Goal: Task Accomplishment & Management: Use online tool/utility

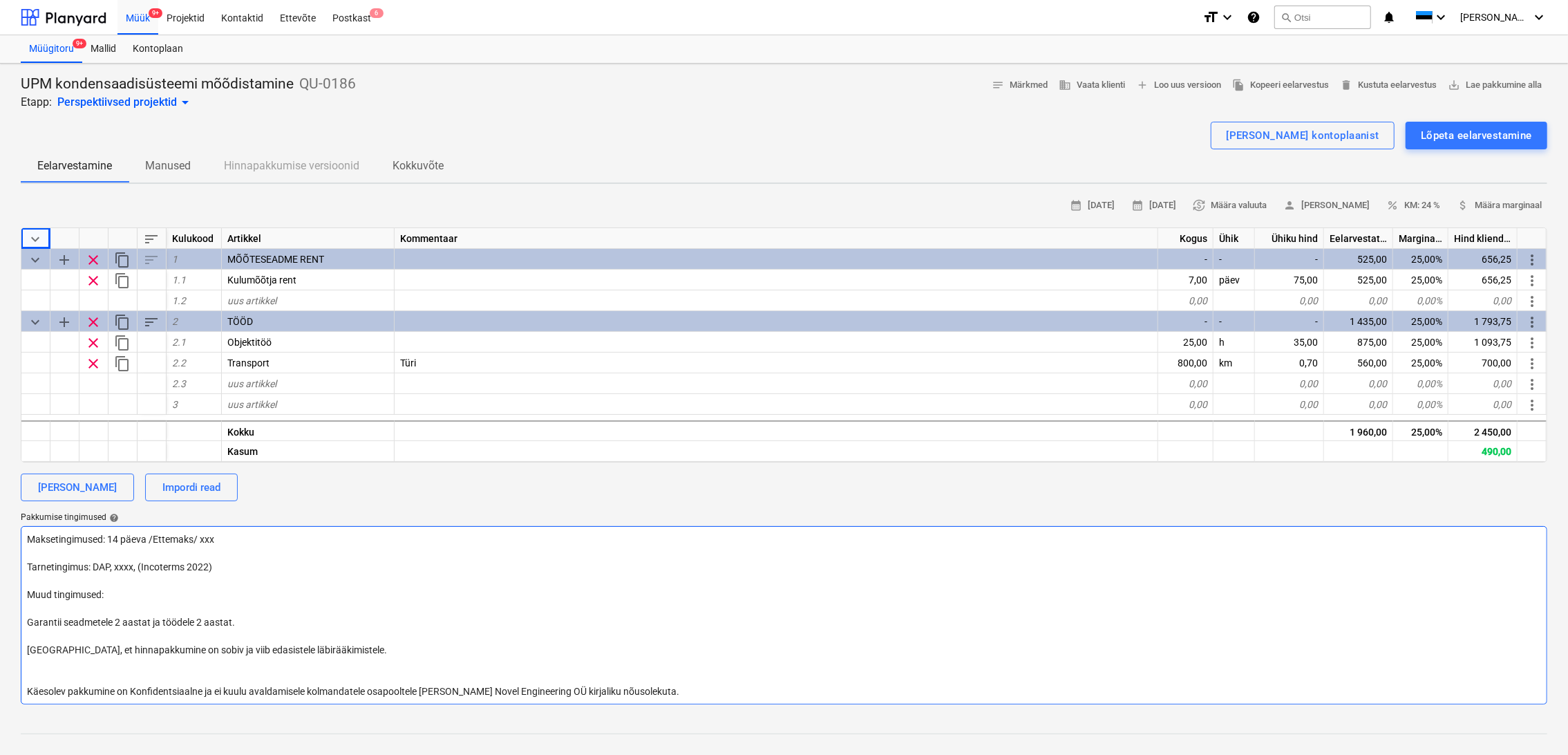
drag, startPoint x: 1223, startPoint y: 562, endPoint x: 1226, endPoint y: 554, distance: 8.5
click at [1223, 561] on textarea "Maksetingimused: 14 päeva /Ettemaks/ xxx Tarnetingimus: DAP, xxxx, (Incoterms 2…" at bounding box center [784, 616] width 1527 height 179
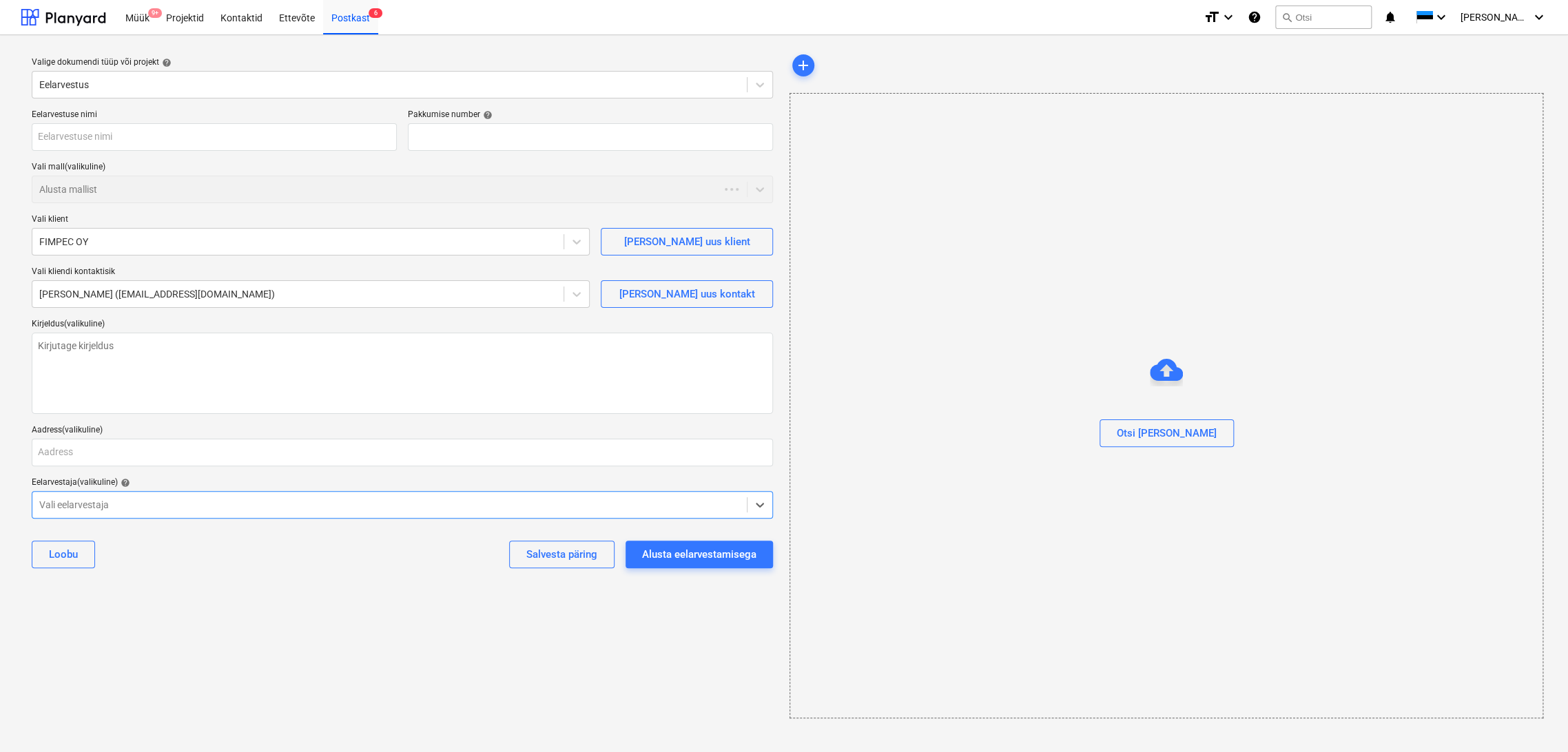
type textarea "x"
type input "QU-0187"
click at [140, 21] on div "Müük 9+" at bounding box center [137, 17] width 40 height 35
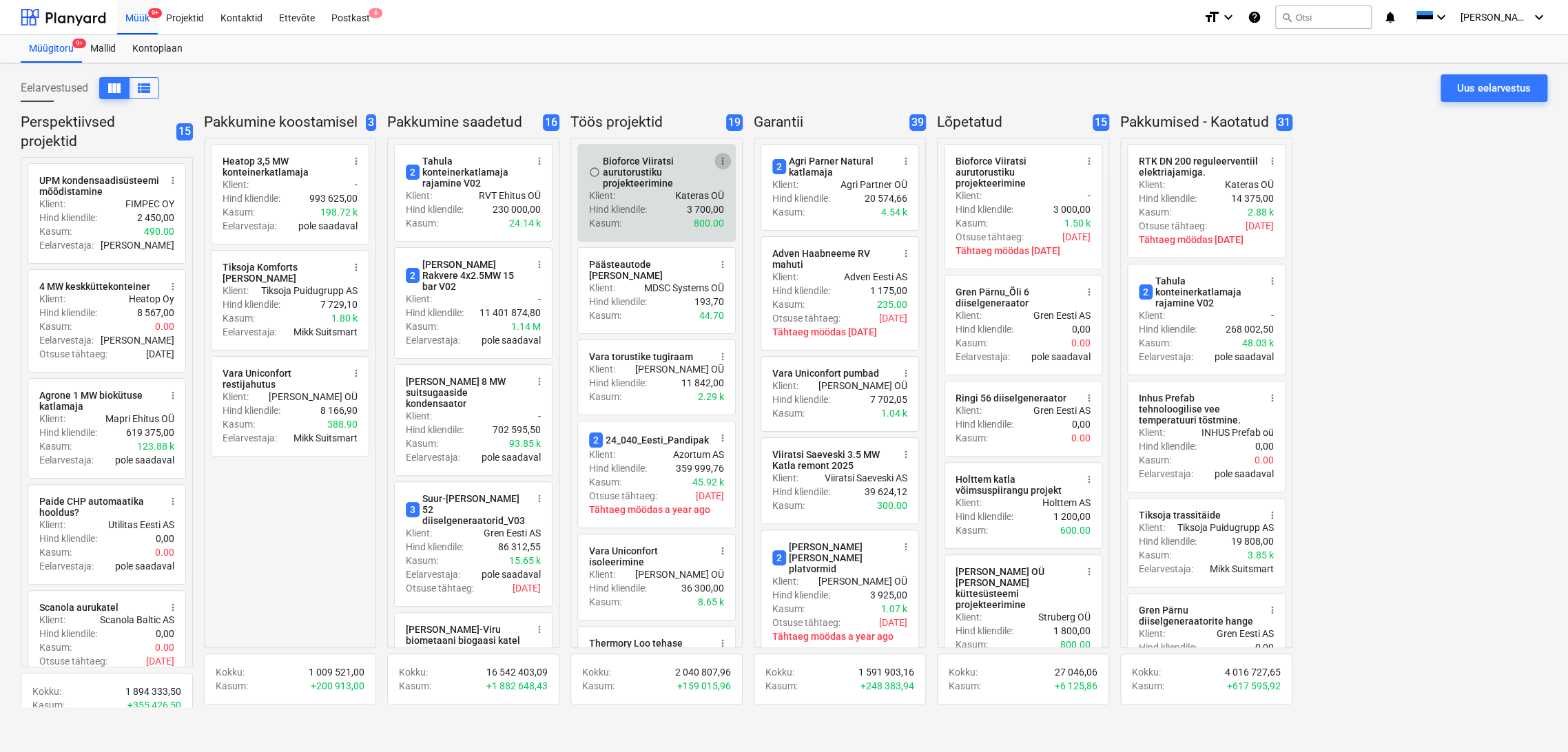
click at [725, 163] on span "more_vert" at bounding box center [722, 161] width 11 height 11
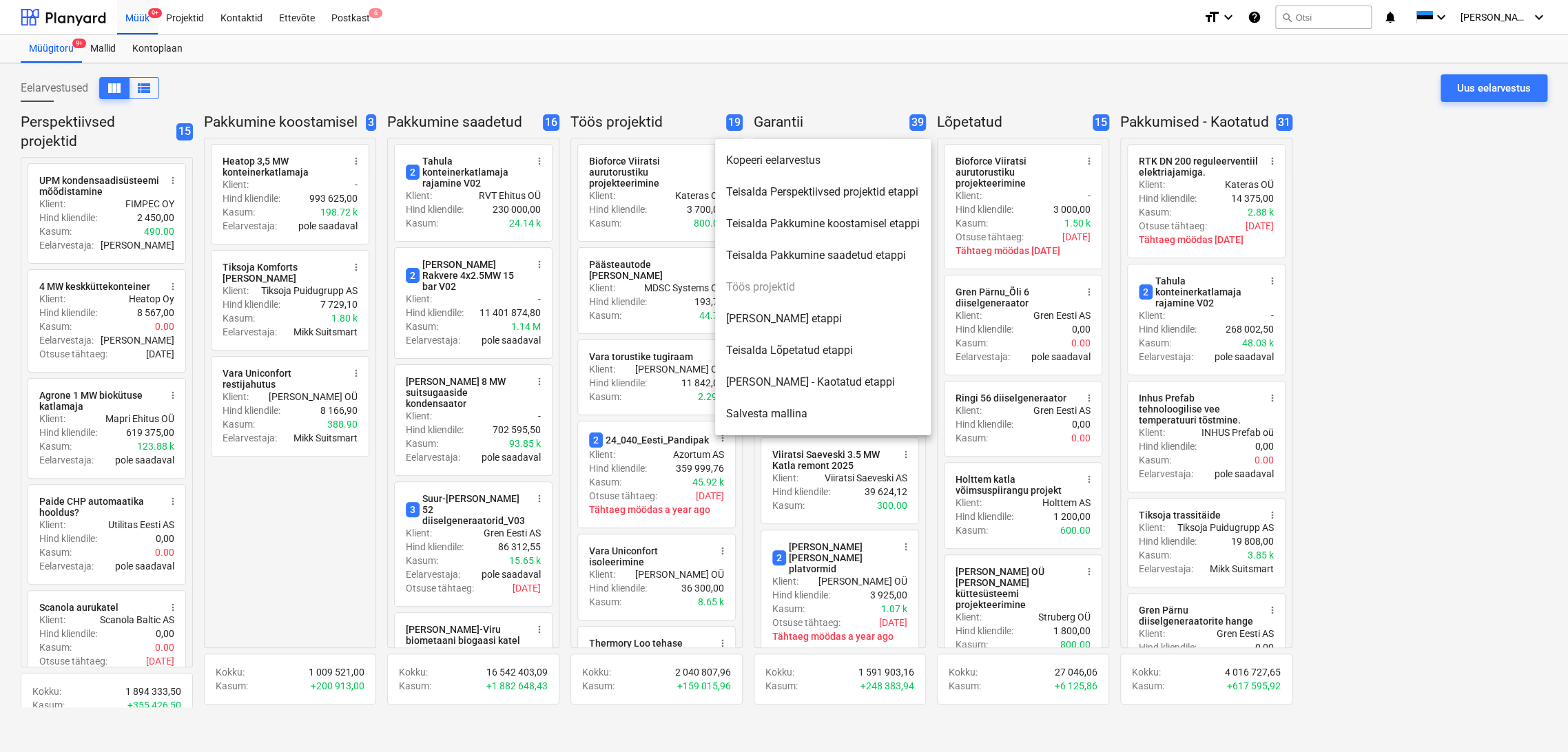
click at [797, 348] on li "Teisalda Lõpetatud etappi" at bounding box center [822, 350] width 215 height 32
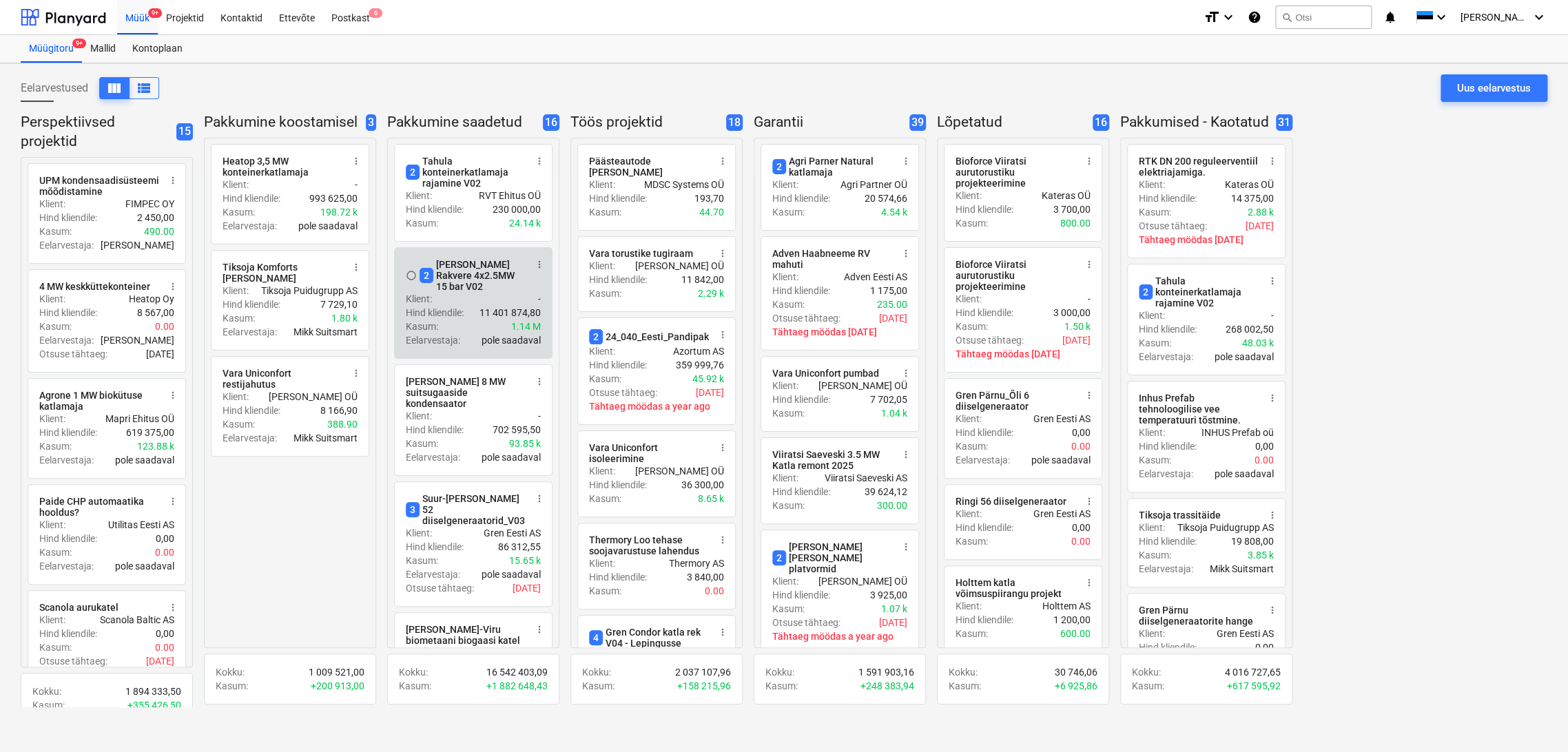
click at [479, 271] on div "2 [PERSON_NAME] Rakvere 4x2.5MW 15 bar V02" at bounding box center [472, 275] width 106 height 33
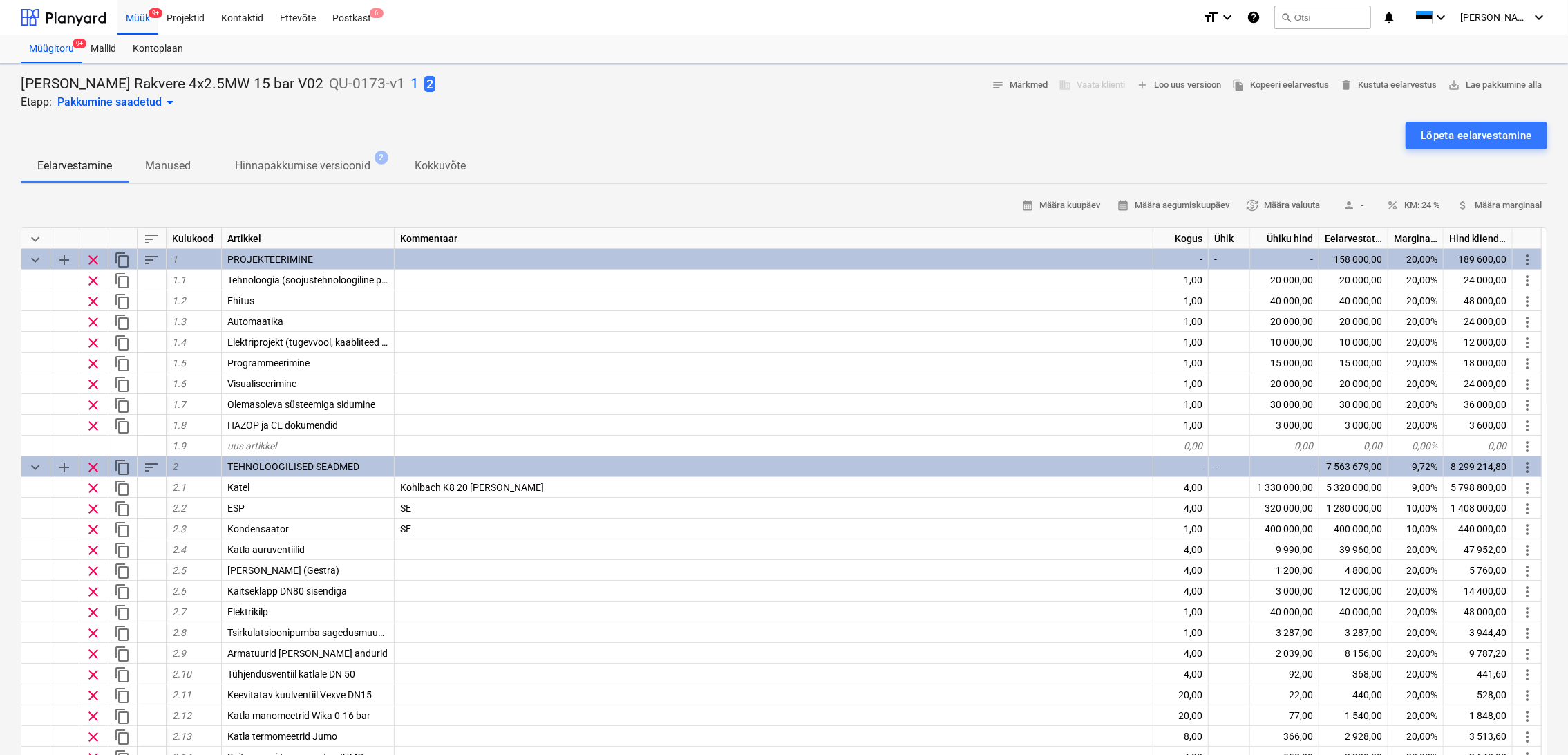
type textarea "x"
click at [1186, 83] on span "add Loo uus versioon" at bounding box center [1178, 86] width 85 height 16
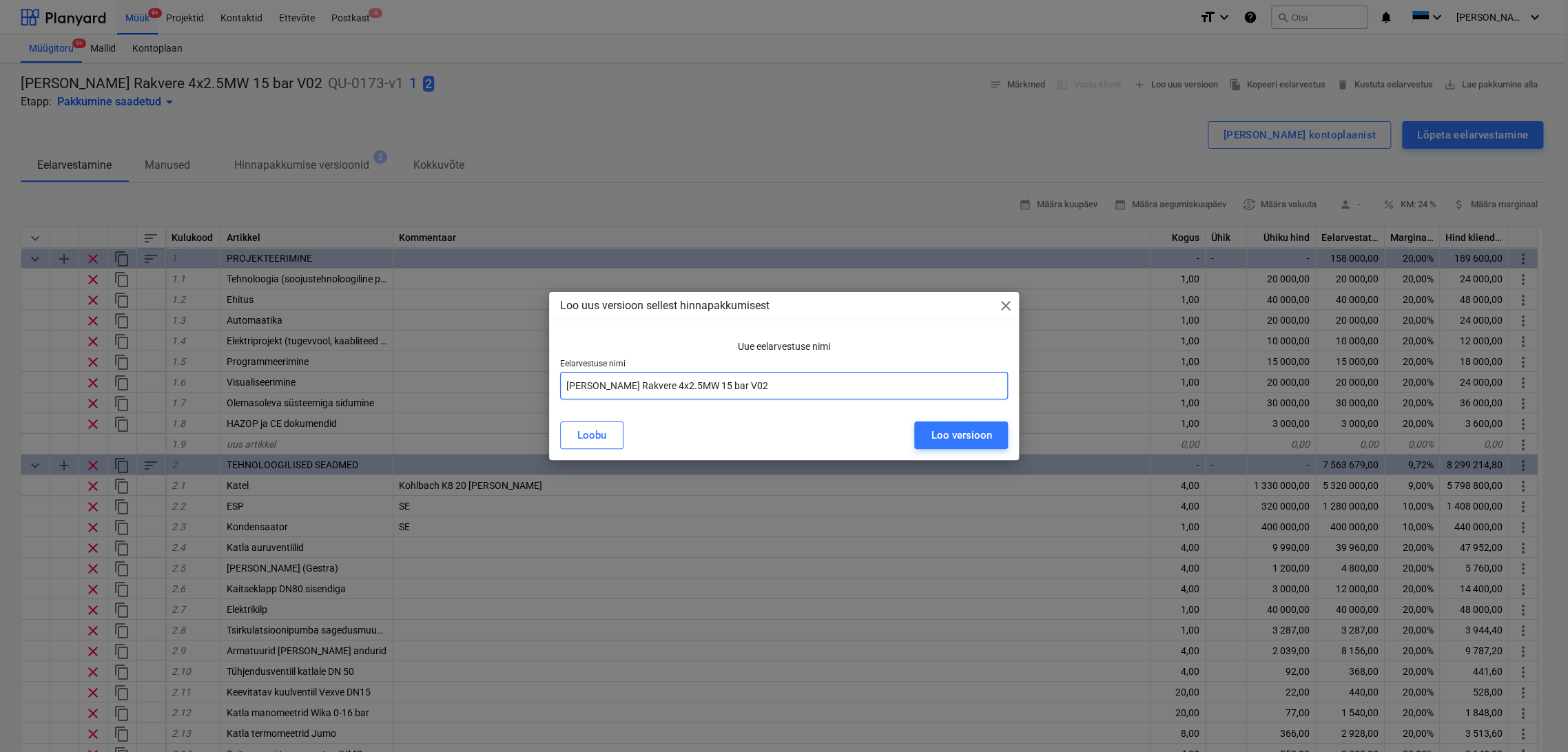
click at [735, 376] on input "[PERSON_NAME] Rakvere 4x2.5MW 15 bar V02" at bounding box center [785, 385] width 449 height 27
type input "[PERSON_NAME] Rakvere 4x2.5MW 15 bar V03"
click at [958, 439] on div "Loo versioon" at bounding box center [961, 435] width 60 height 18
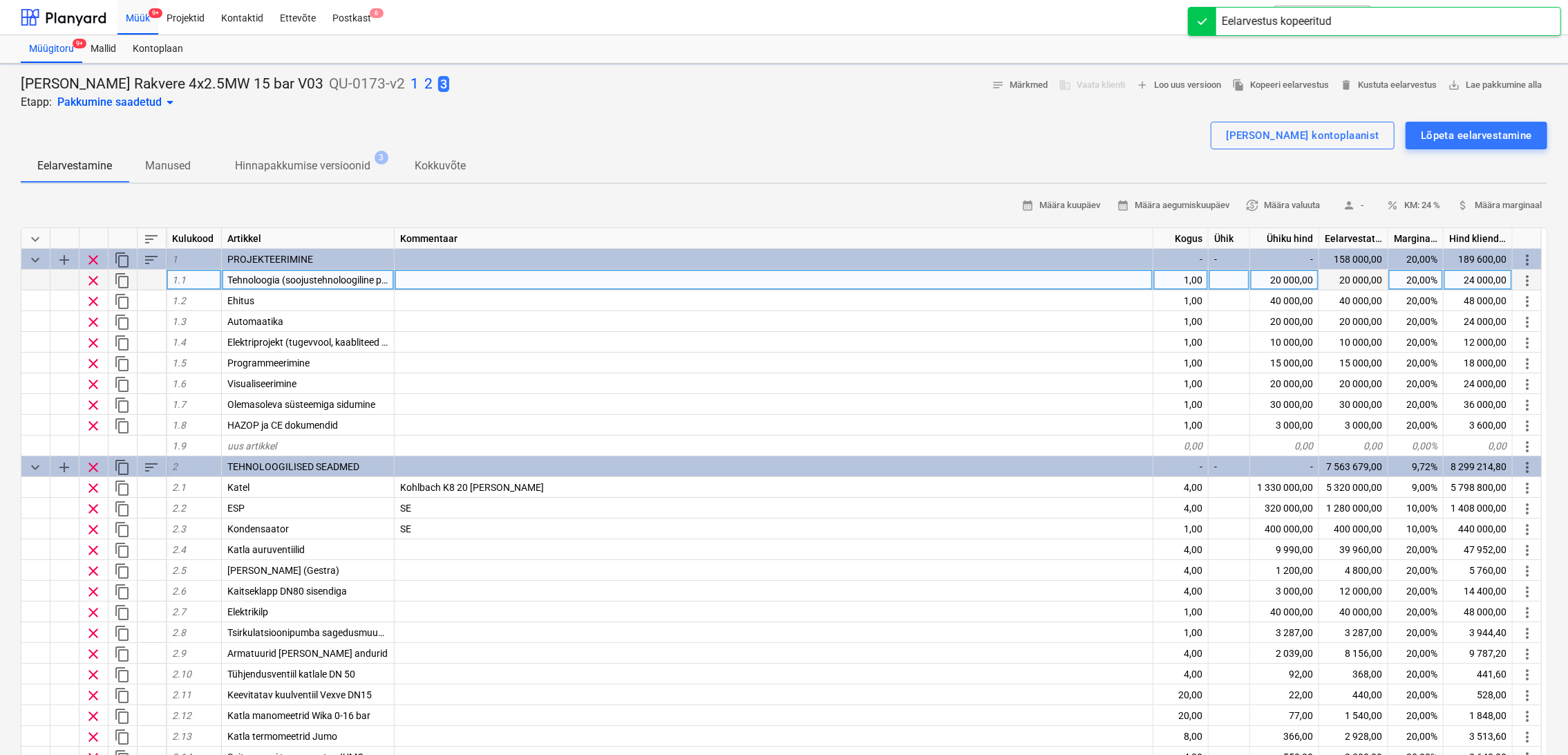
type textarea "x"
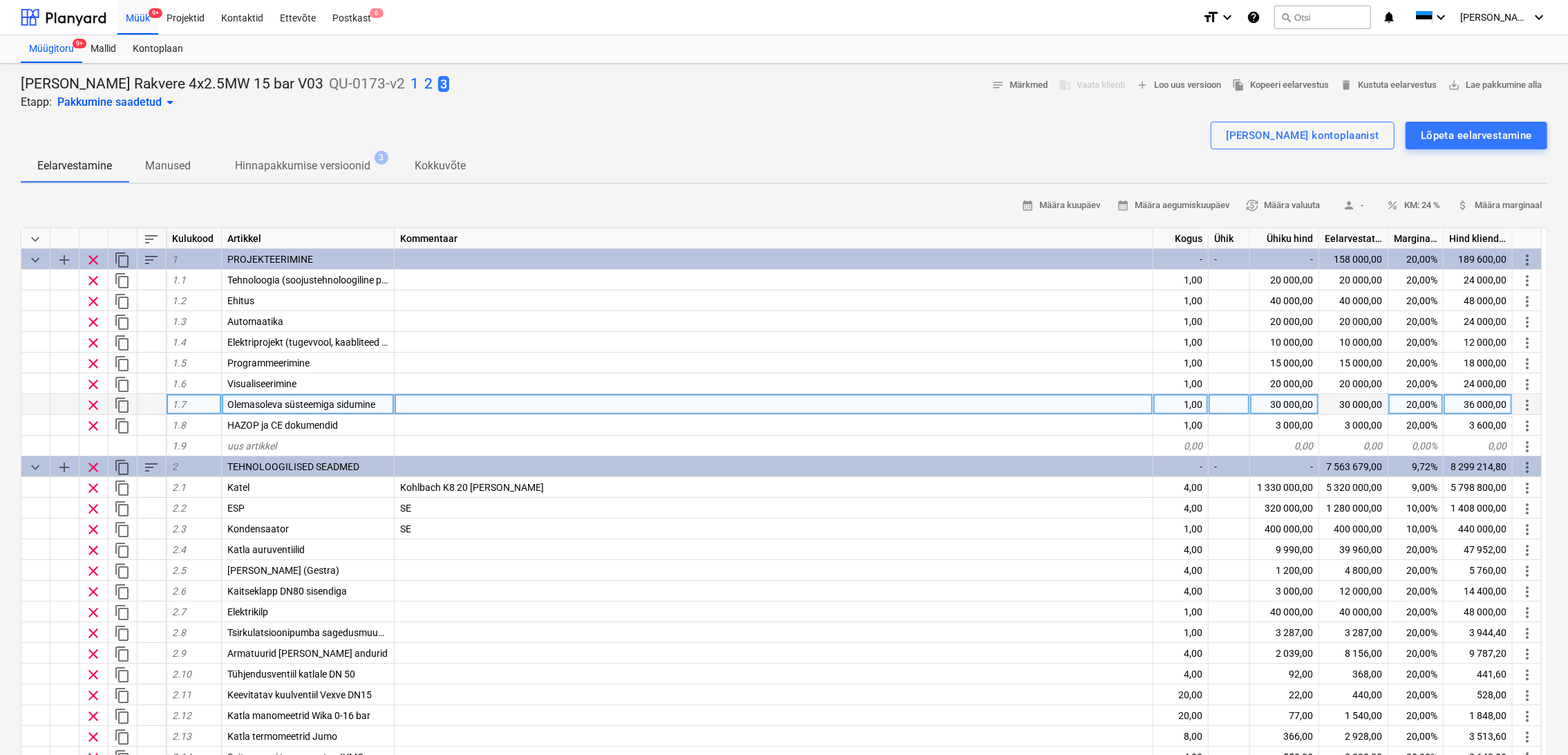
click at [614, 404] on div at bounding box center [774, 404] width 759 height 21
type input "[PERSON_NAME] Automaatika"
type textarea "x"
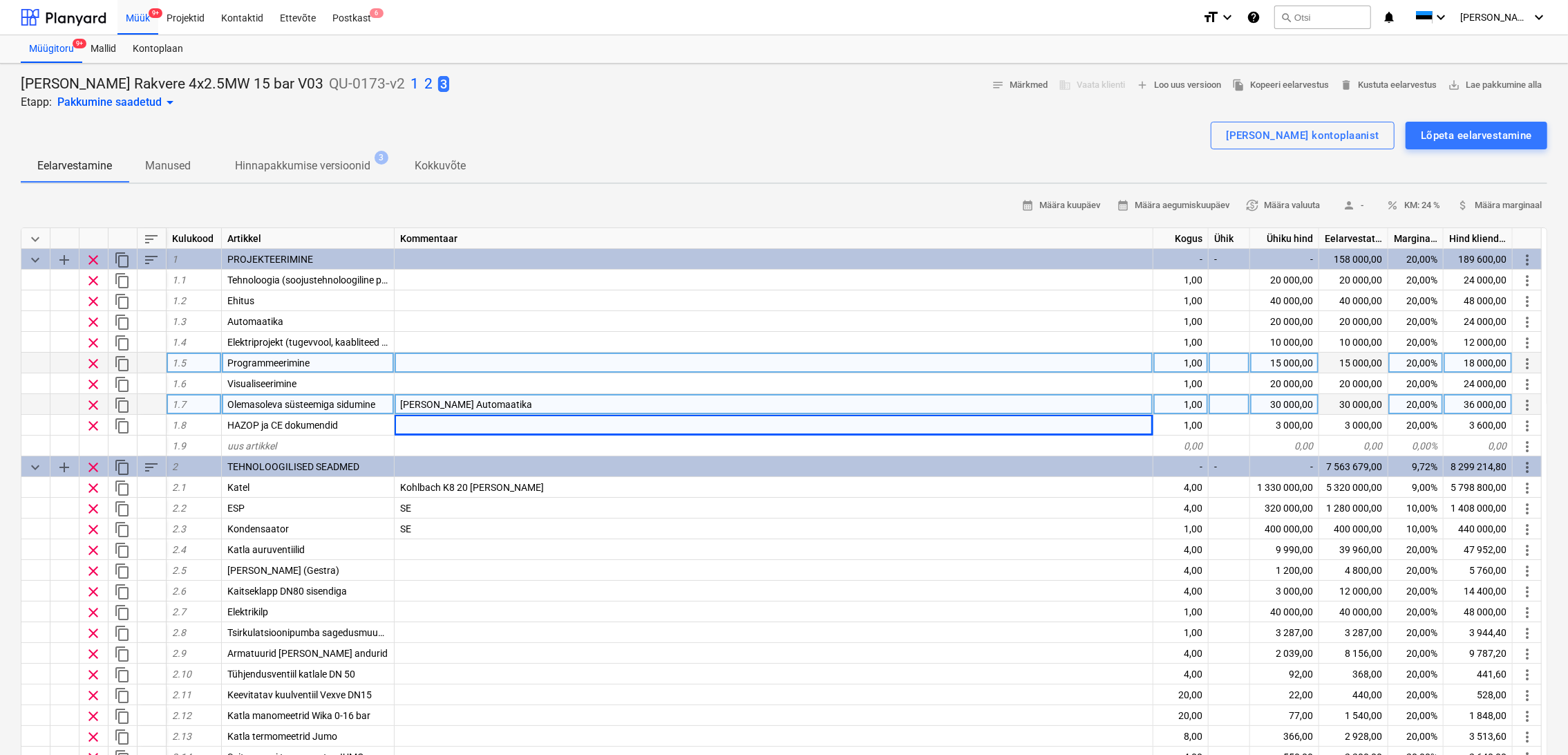
click at [597, 368] on div at bounding box center [774, 363] width 759 height 21
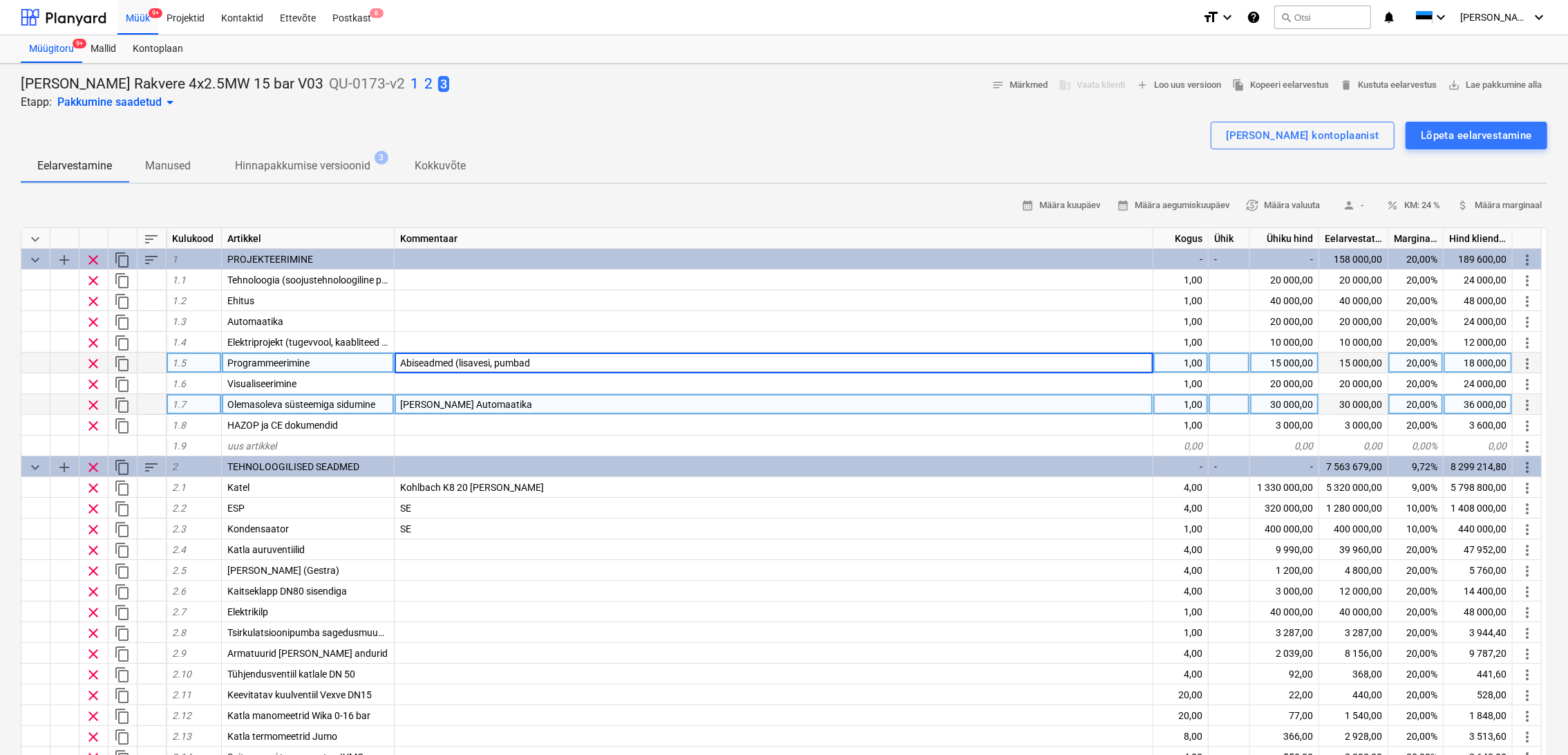
type input "Abiseadmed (lisavesi, pumbad)"
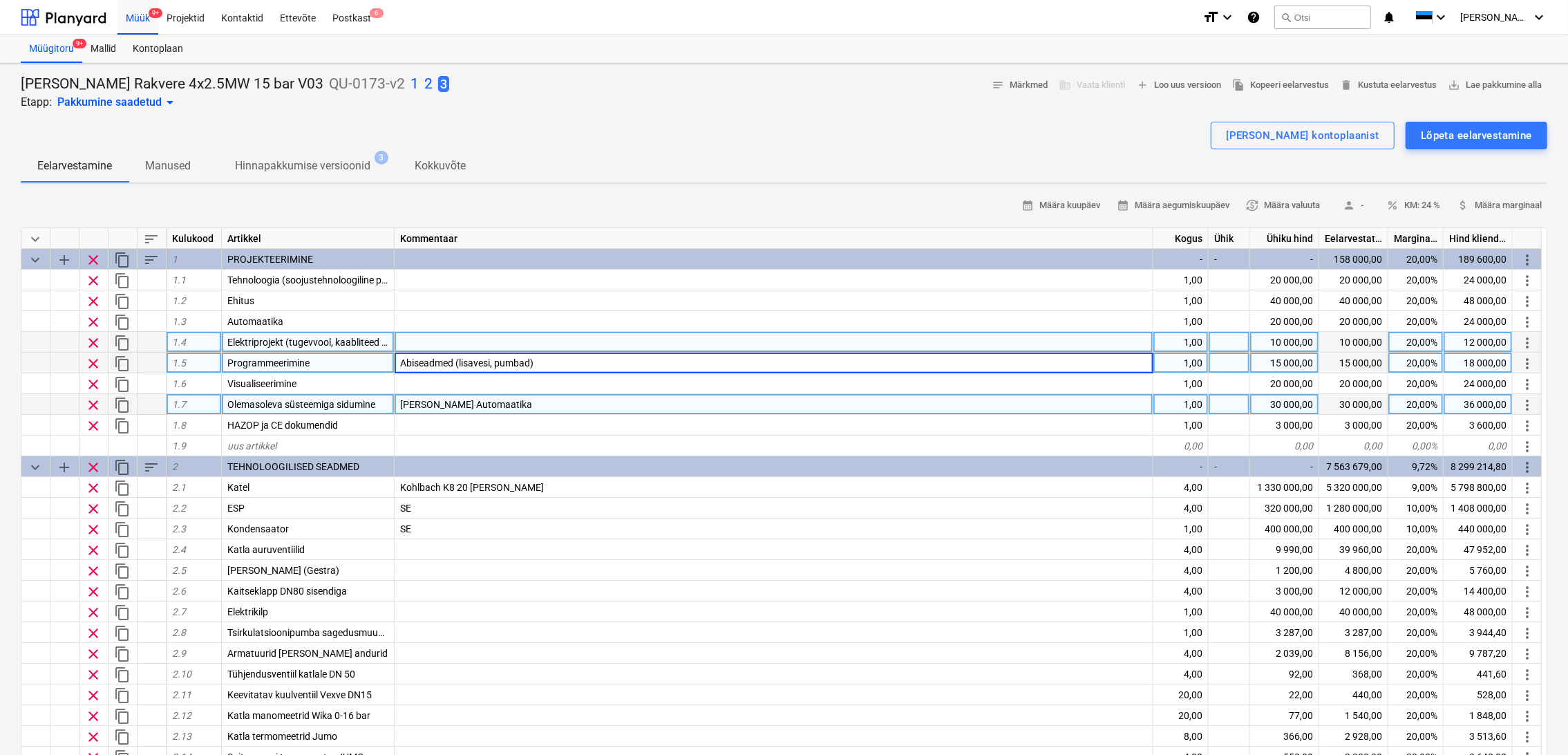
click at [447, 334] on div at bounding box center [774, 342] width 759 height 21
type textarea "x"
click at [556, 360] on div "Abiseadmed (lisavesi, pumbad)" at bounding box center [774, 363] width 759 height 21
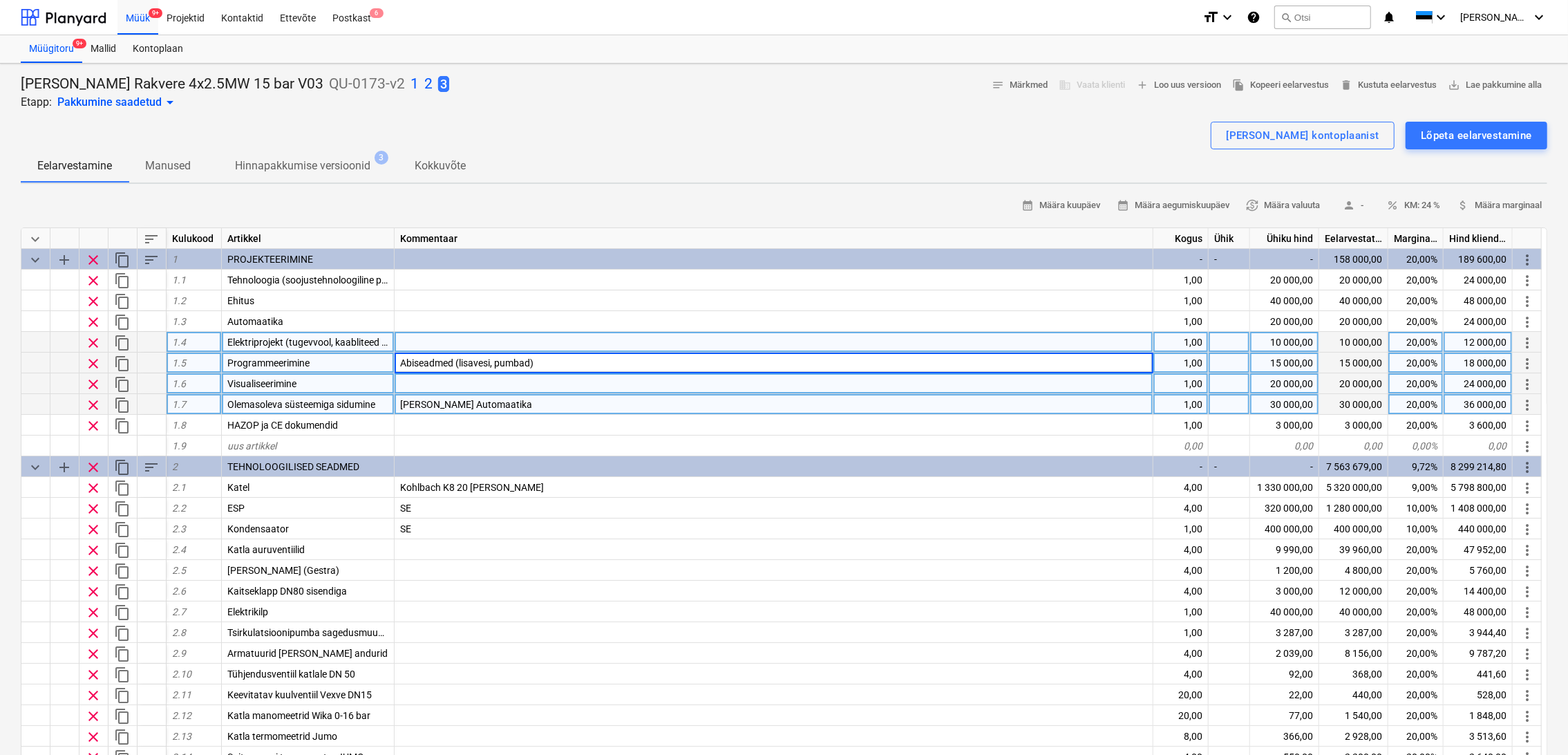
click at [540, 386] on div at bounding box center [774, 384] width 759 height 21
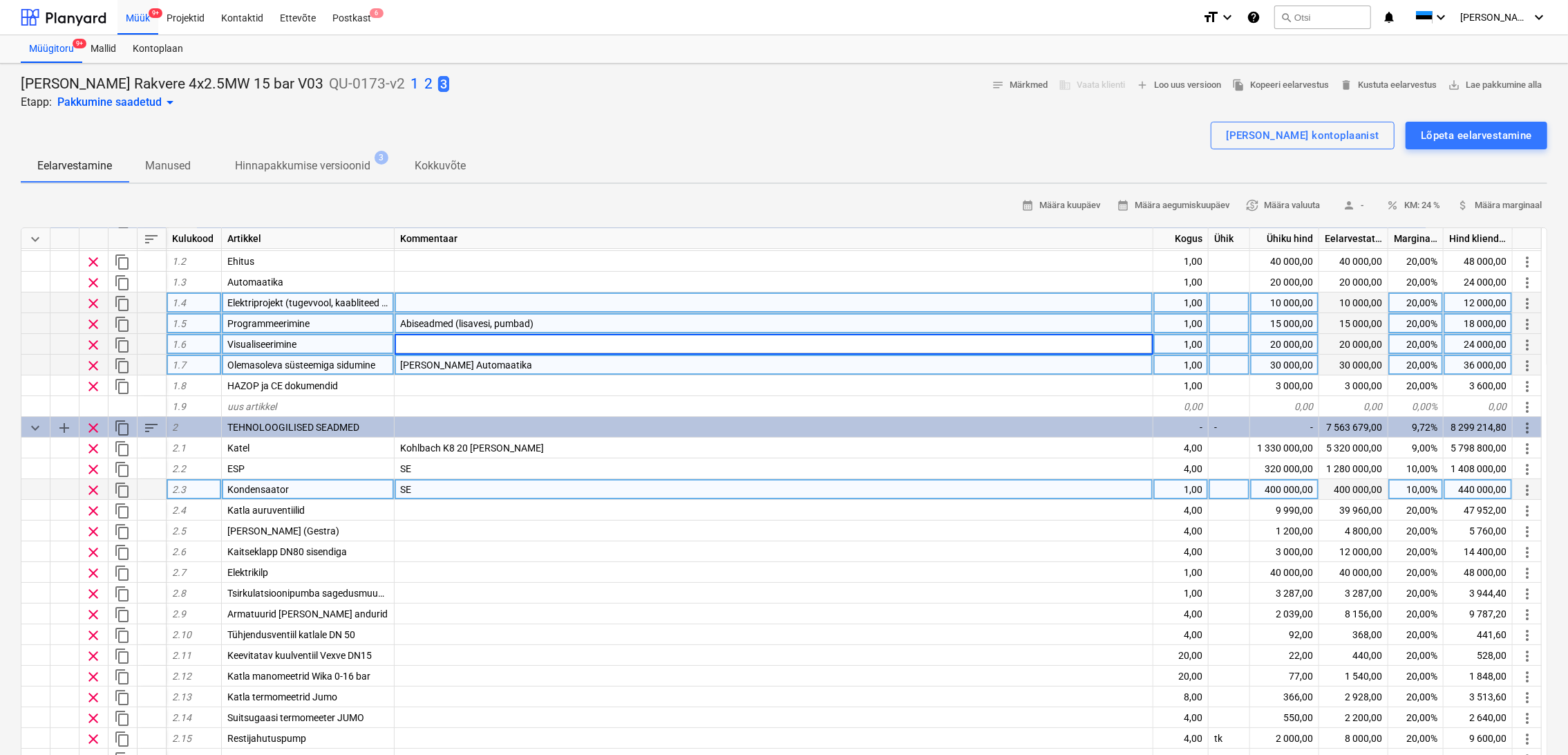
scroll to position [77, 0]
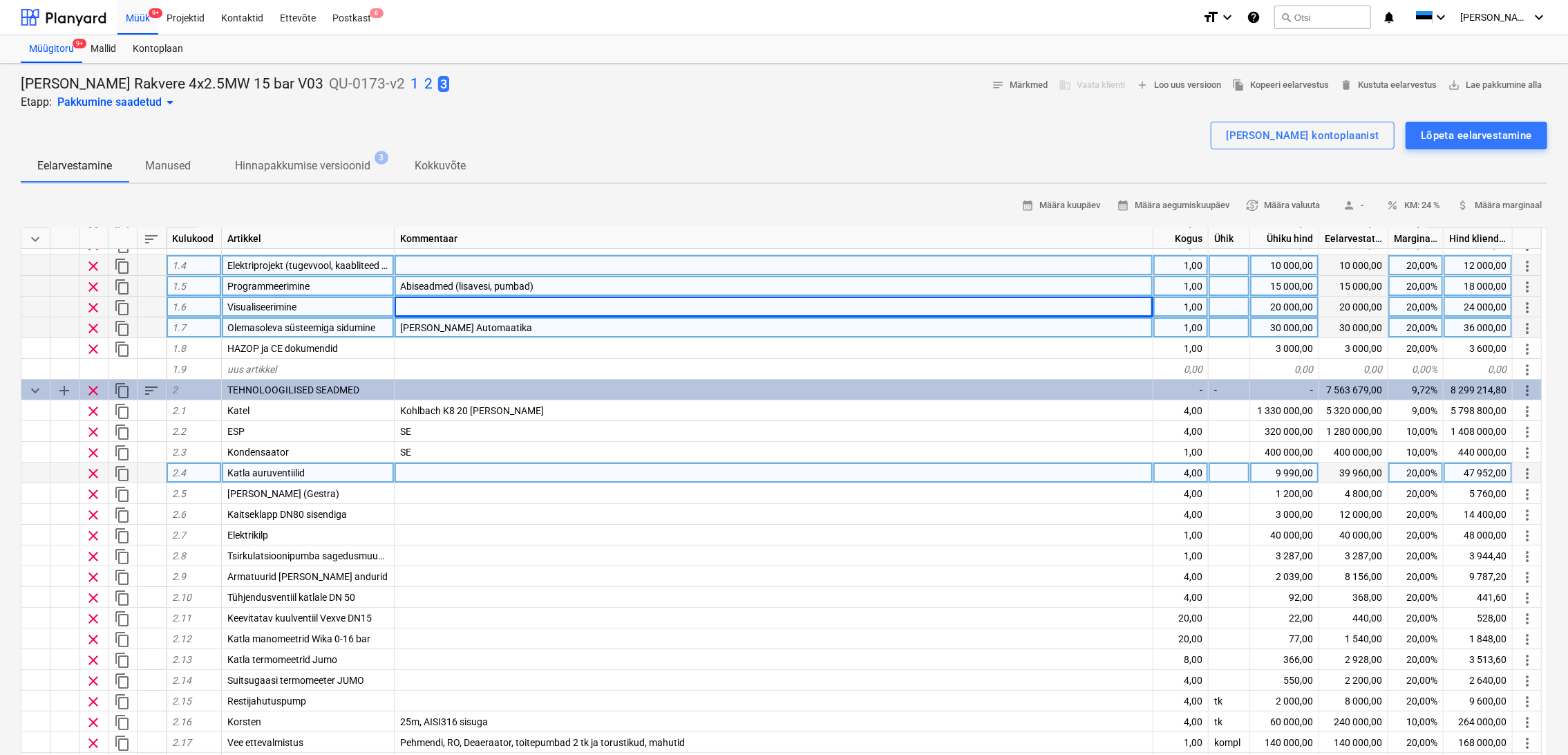
click at [515, 475] on div at bounding box center [774, 473] width 759 height 21
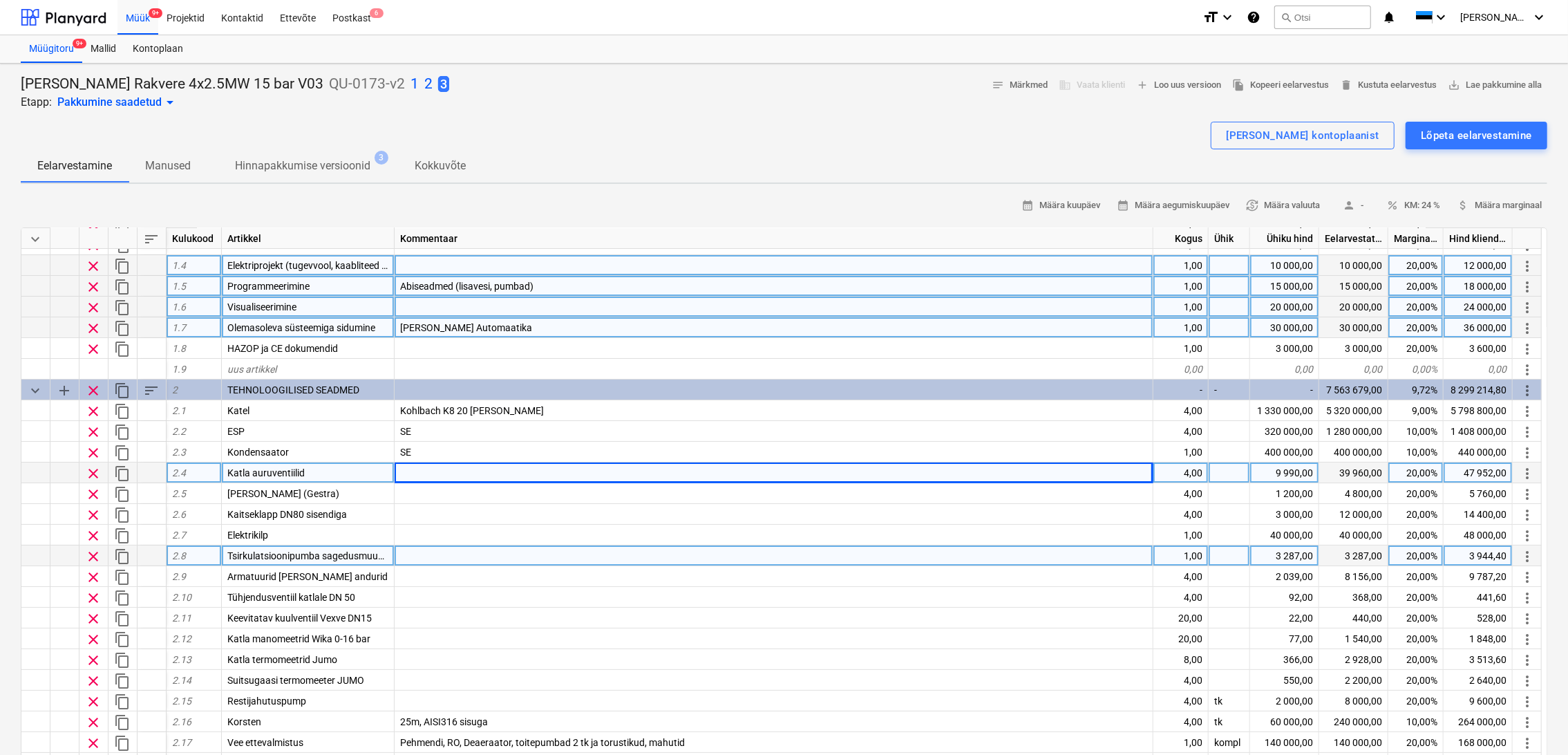
click at [1199, 553] on div "1,00" at bounding box center [1181, 556] width 55 height 21
type input "4"
type textarea "x"
type input "3000"
type textarea "x"
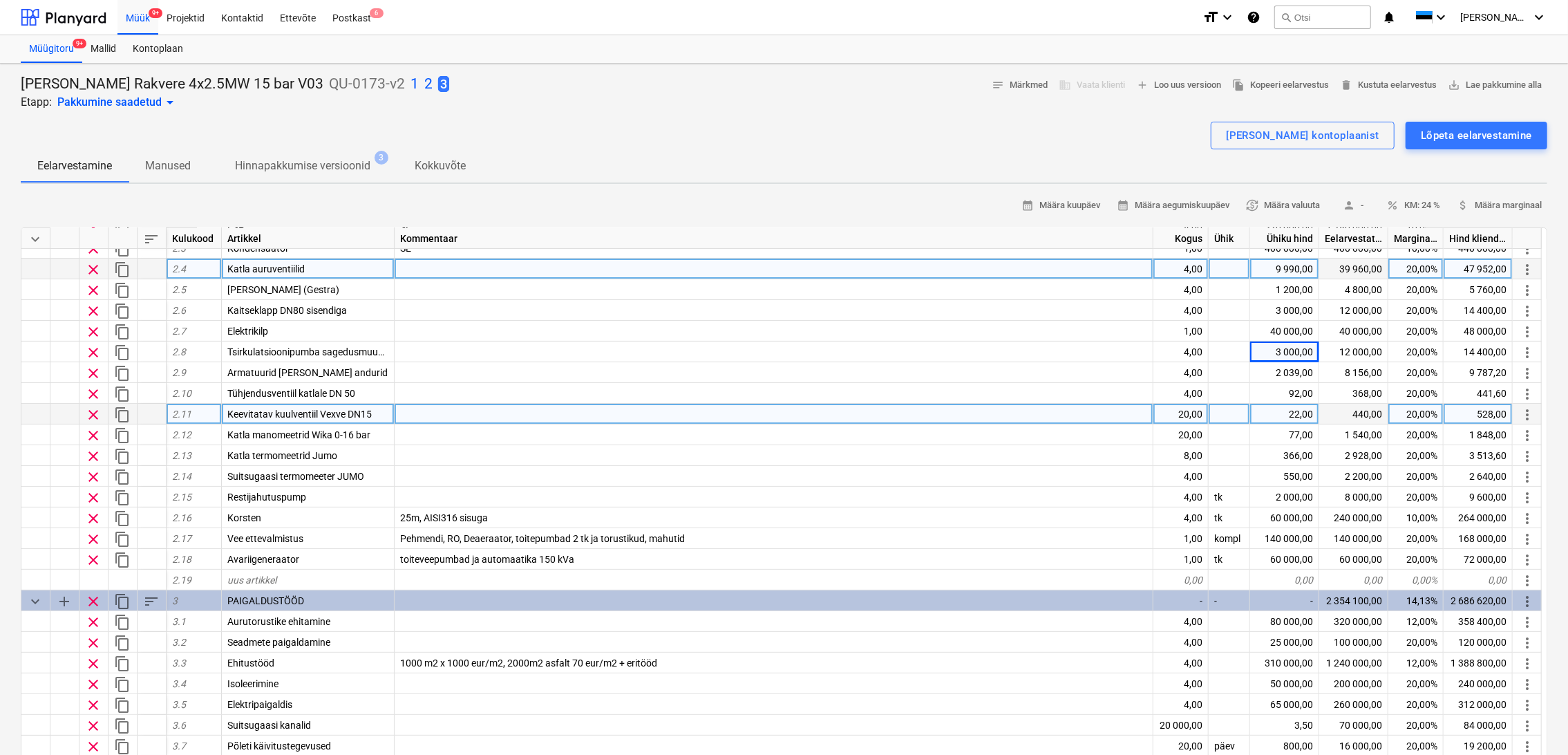
scroll to position [307, 0]
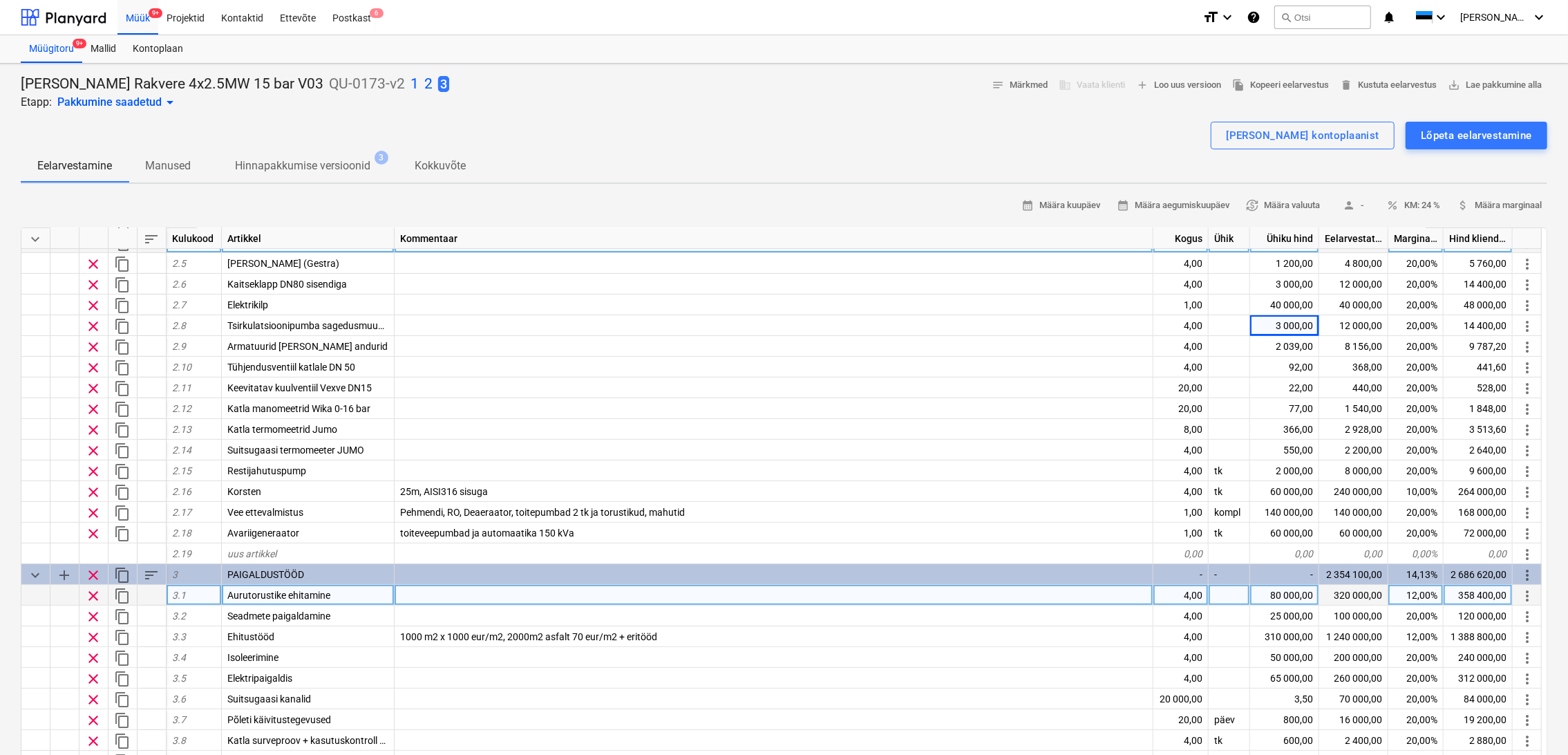
click at [1302, 592] on div "80 000,00" at bounding box center [1285, 595] width 69 height 21
type input "70000"
type textarea "x"
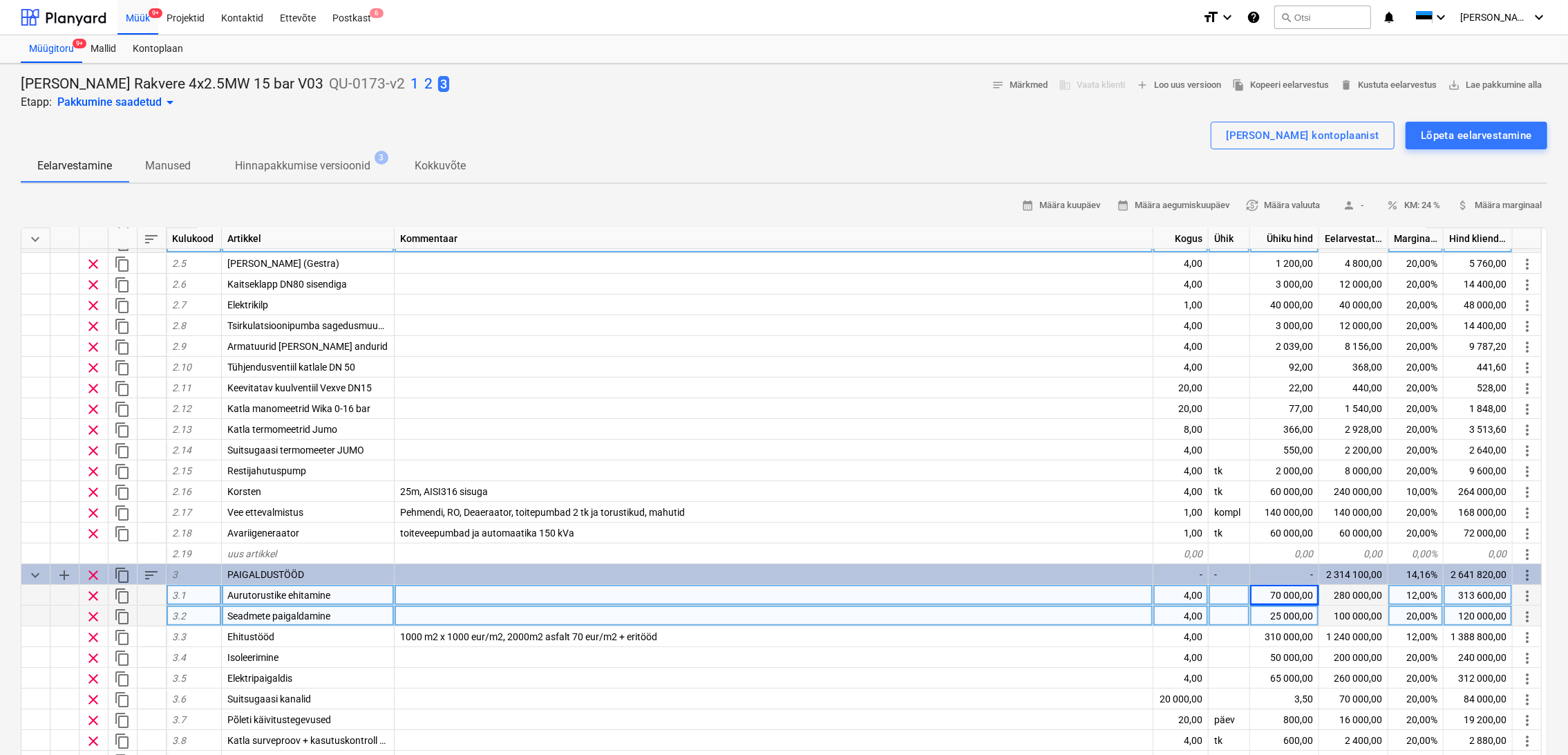
click at [1300, 621] on div "25 000,00" at bounding box center [1285, 616] width 69 height 21
type input "20000"
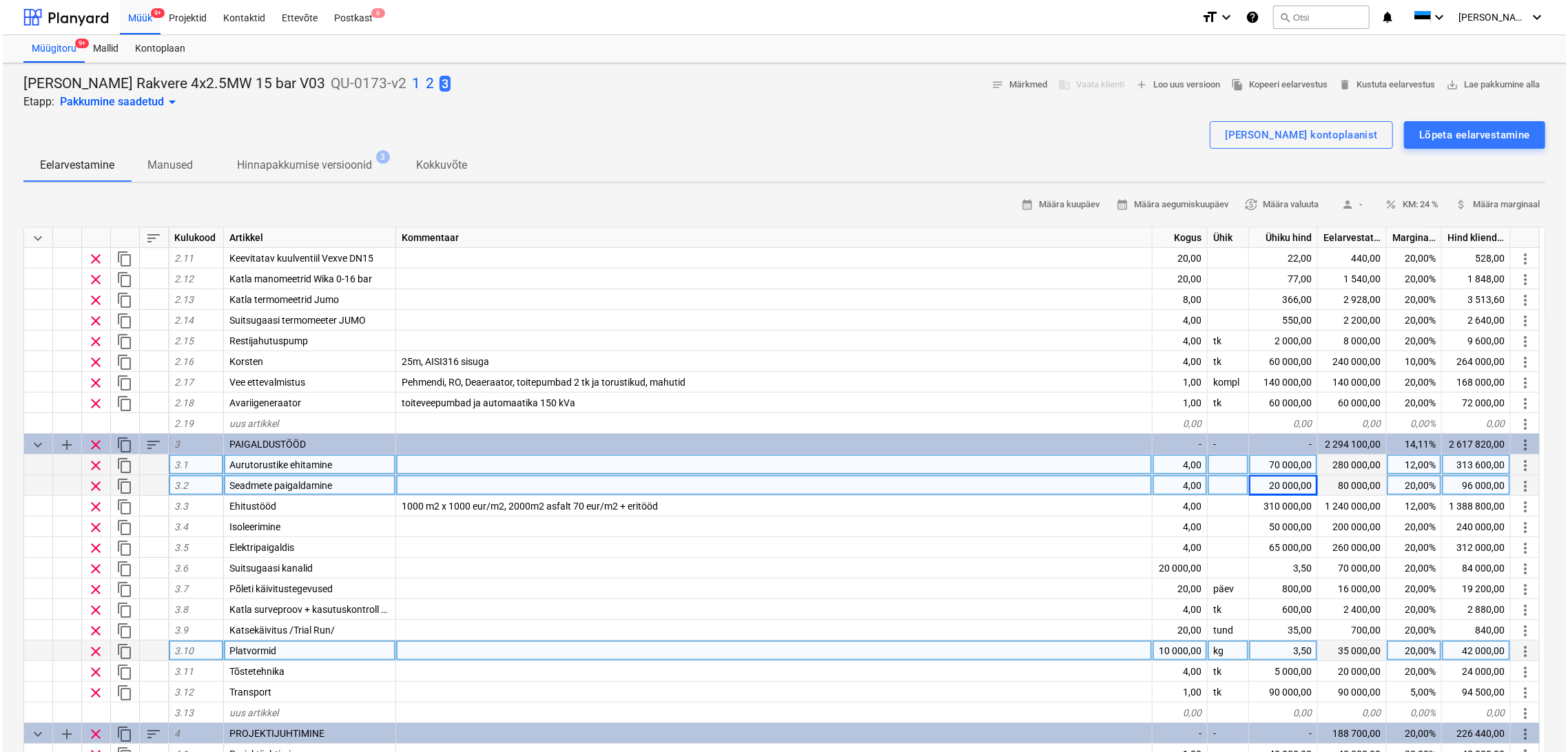
scroll to position [459, 0]
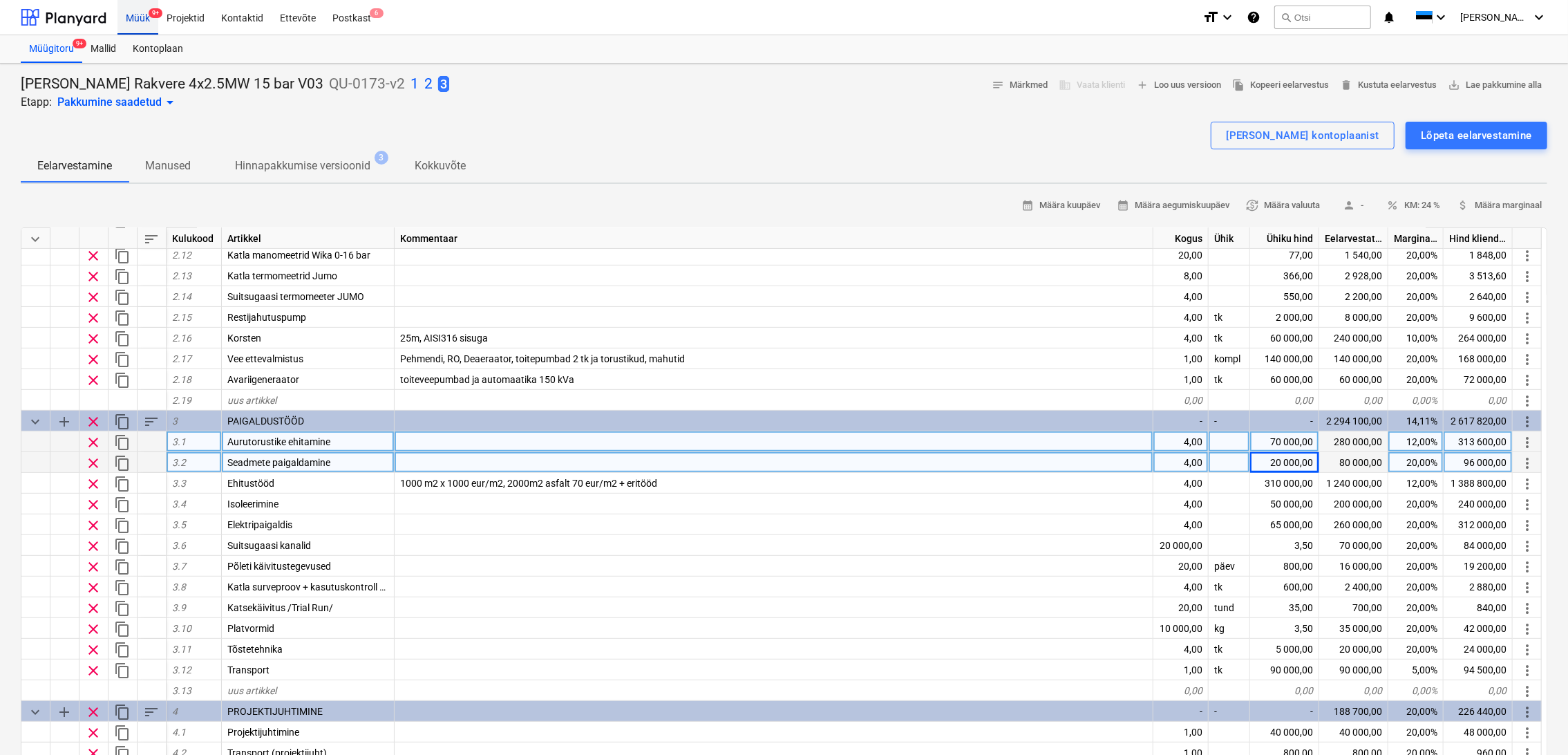
click at [144, 15] on div "Müük 9+" at bounding box center [137, 17] width 41 height 35
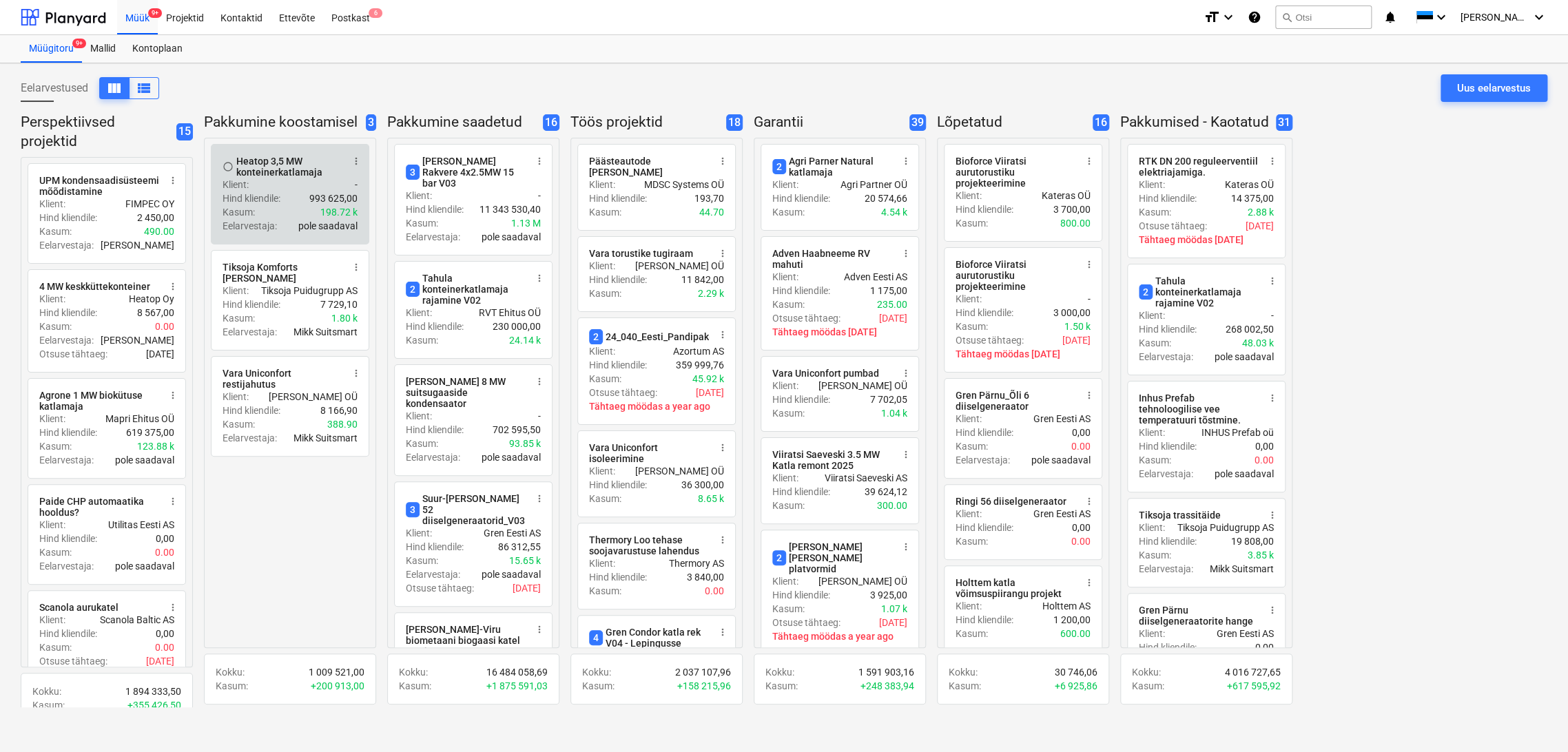
click at [281, 222] on div "Eelarvestaja : pole saadaval" at bounding box center [291, 226] width 135 height 14
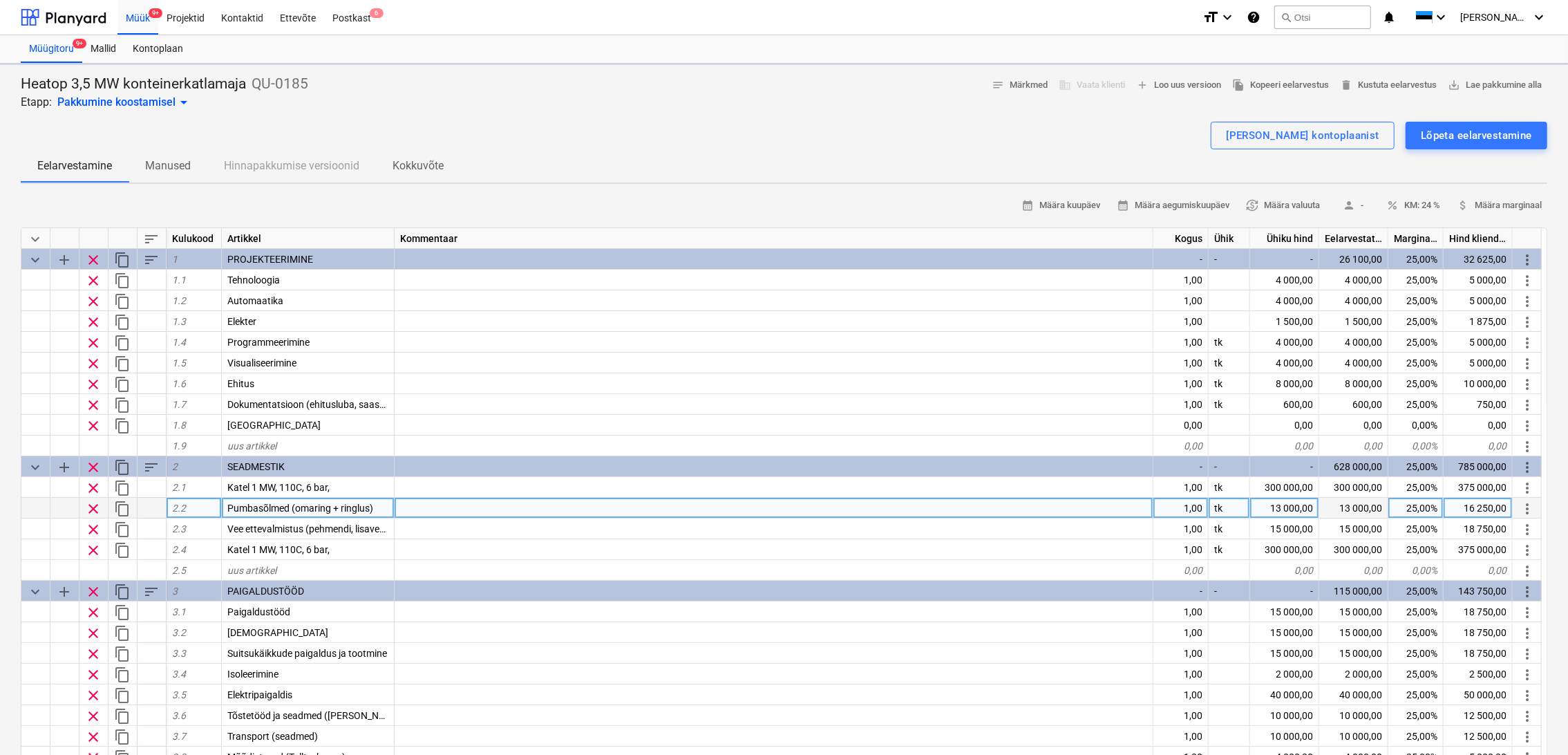
type textarea "x"
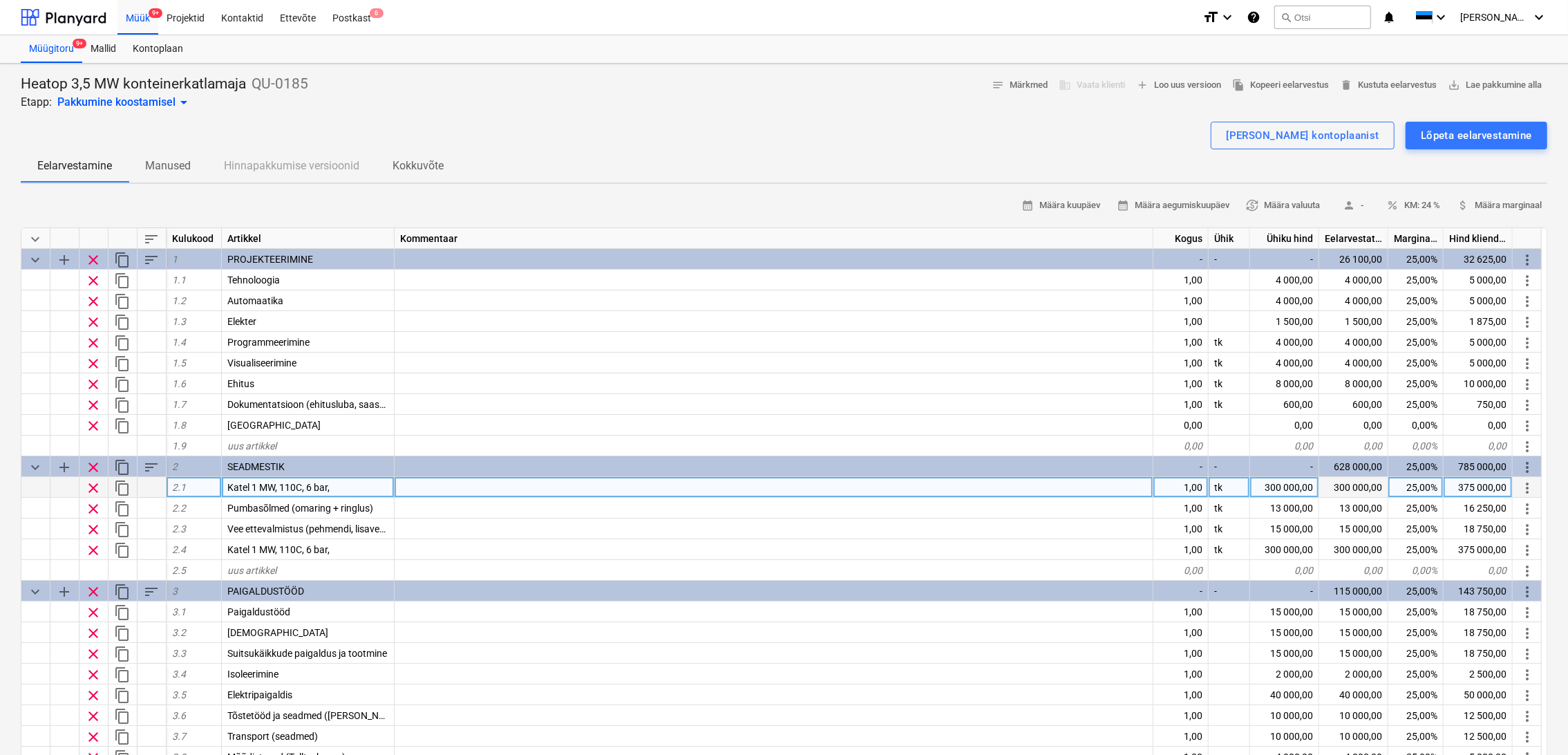
click at [1302, 486] on div "300 000,00" at bounding box center [1285, 487] width 69 height 21
type input "0"
type textarea "x"
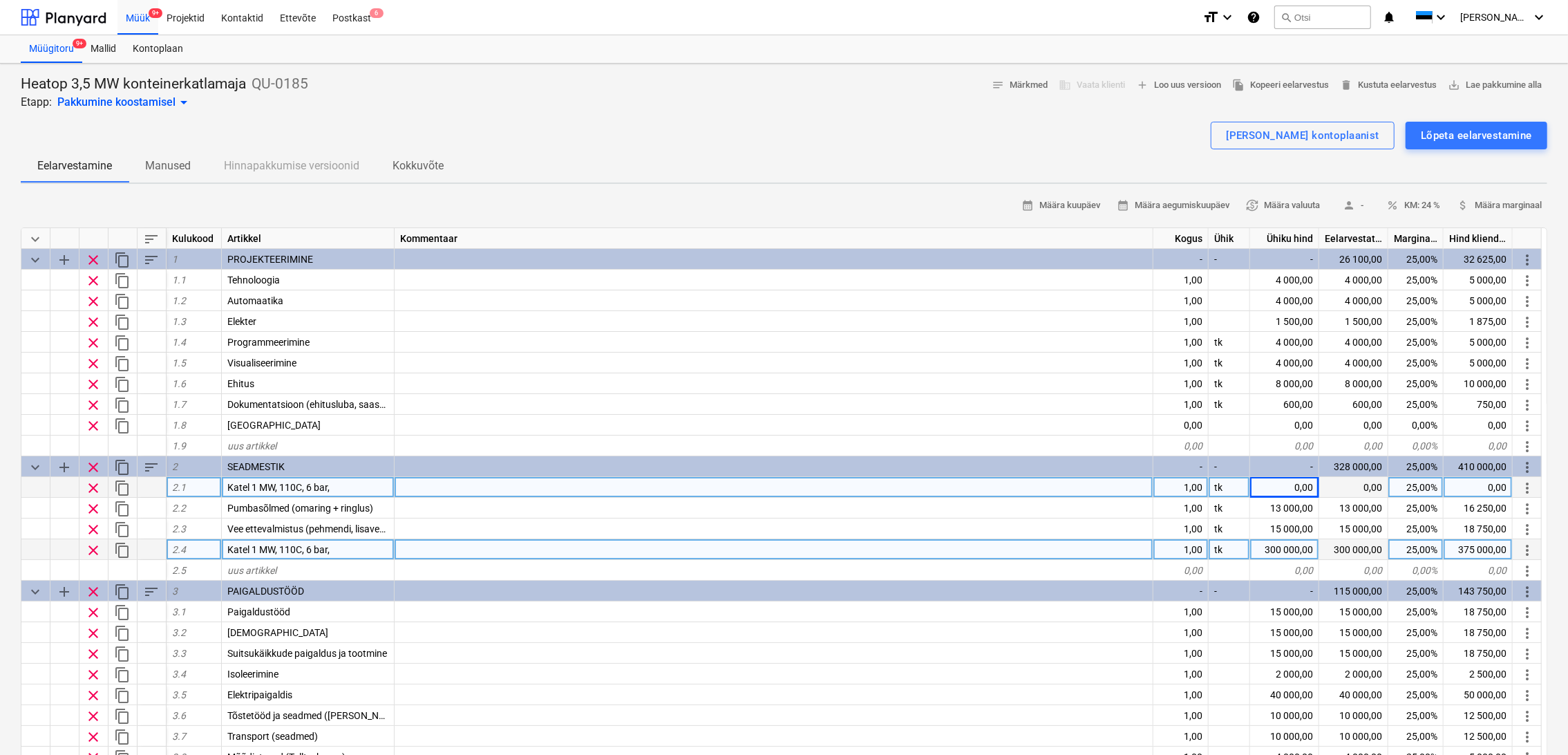
click at [1283, 557] on div "300 000,00" at bounding box center [1285, 550] width 69 height 21
type input "0"
click at [138, 18] on div "Müük 9+" at bounding box center [137, 17] width 41 height 35
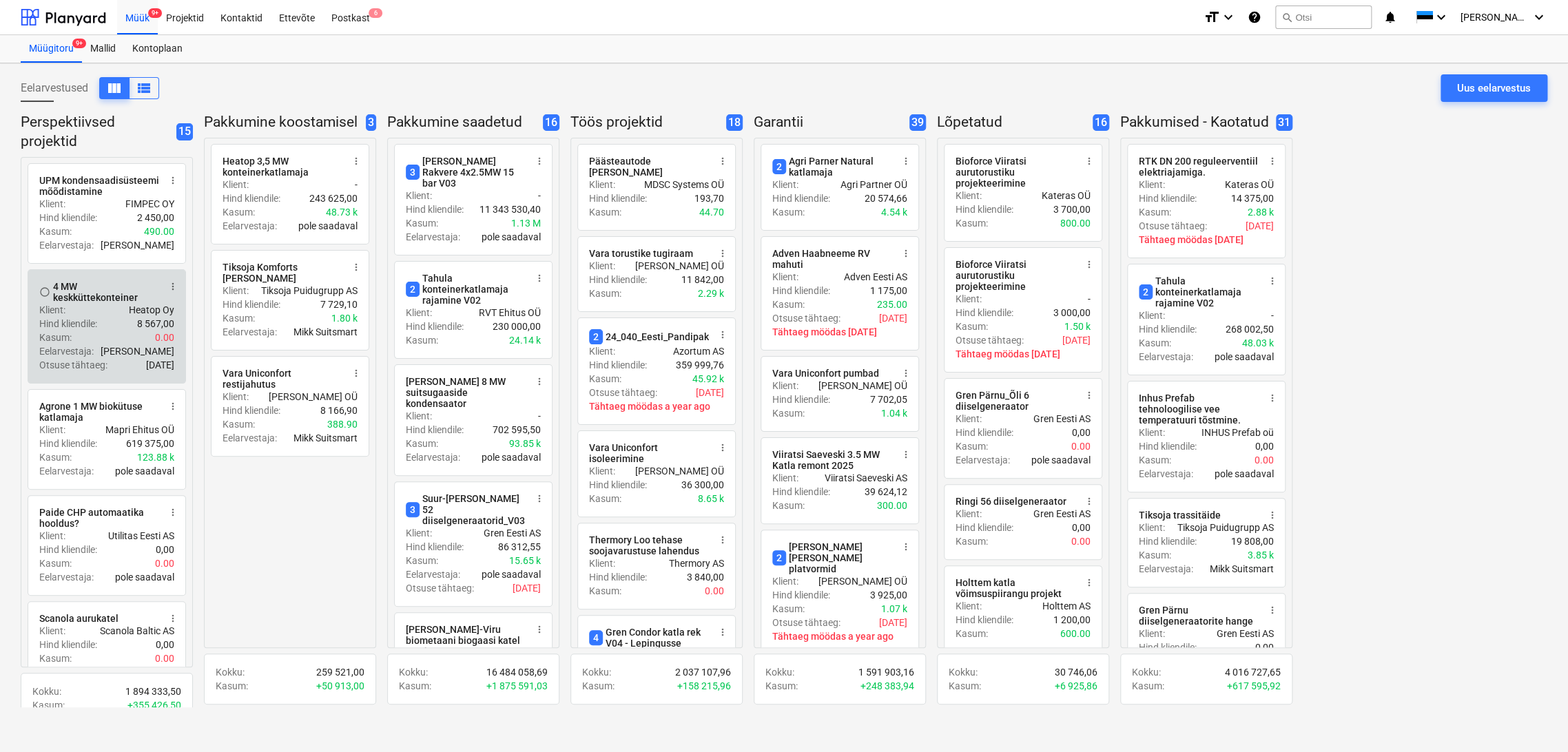
click at [175, 287] on span "more_vert" at bounding box center [173, 286] width 11 height 11
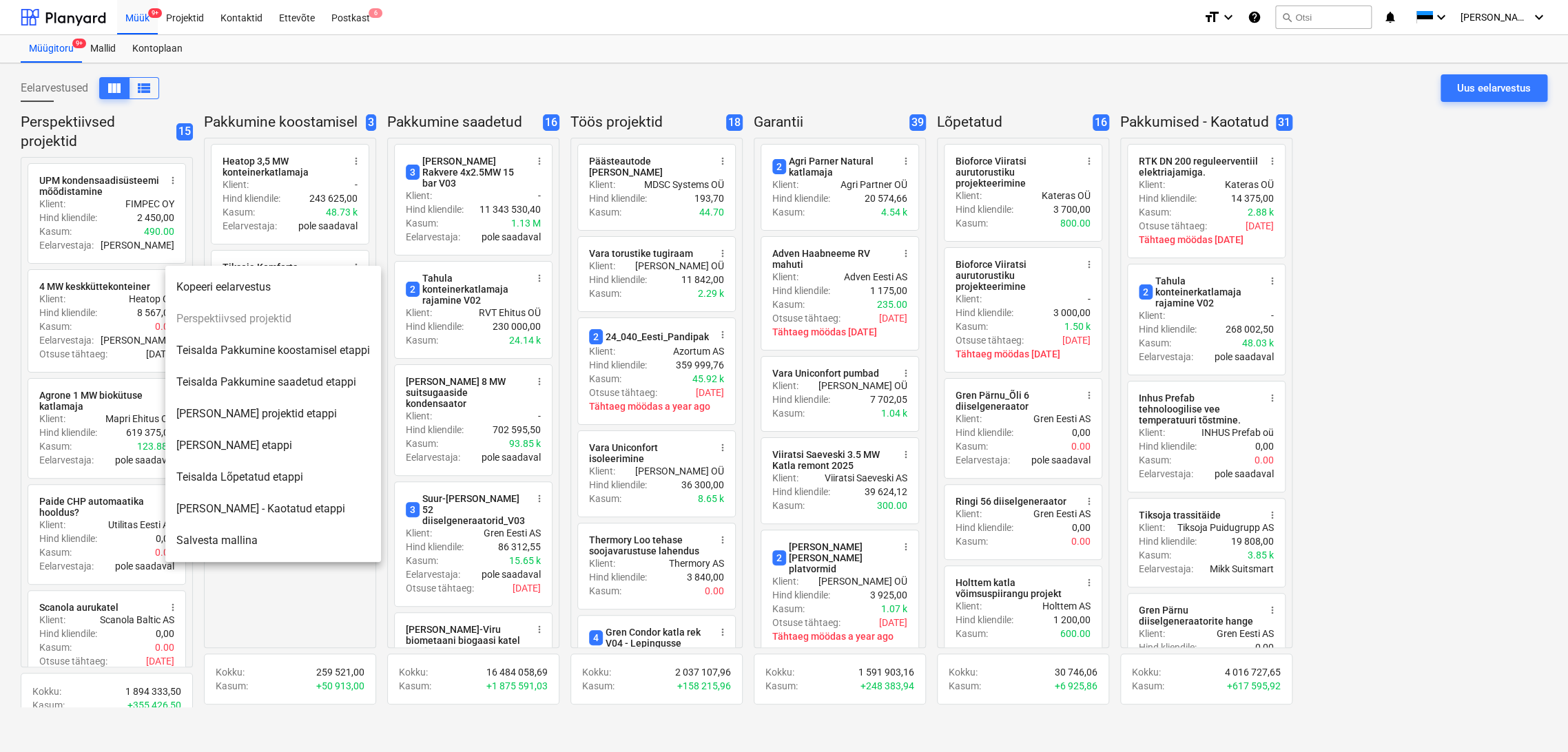
click at [104, 306] on div at bounding box center [784, 376] width 1568 height 752
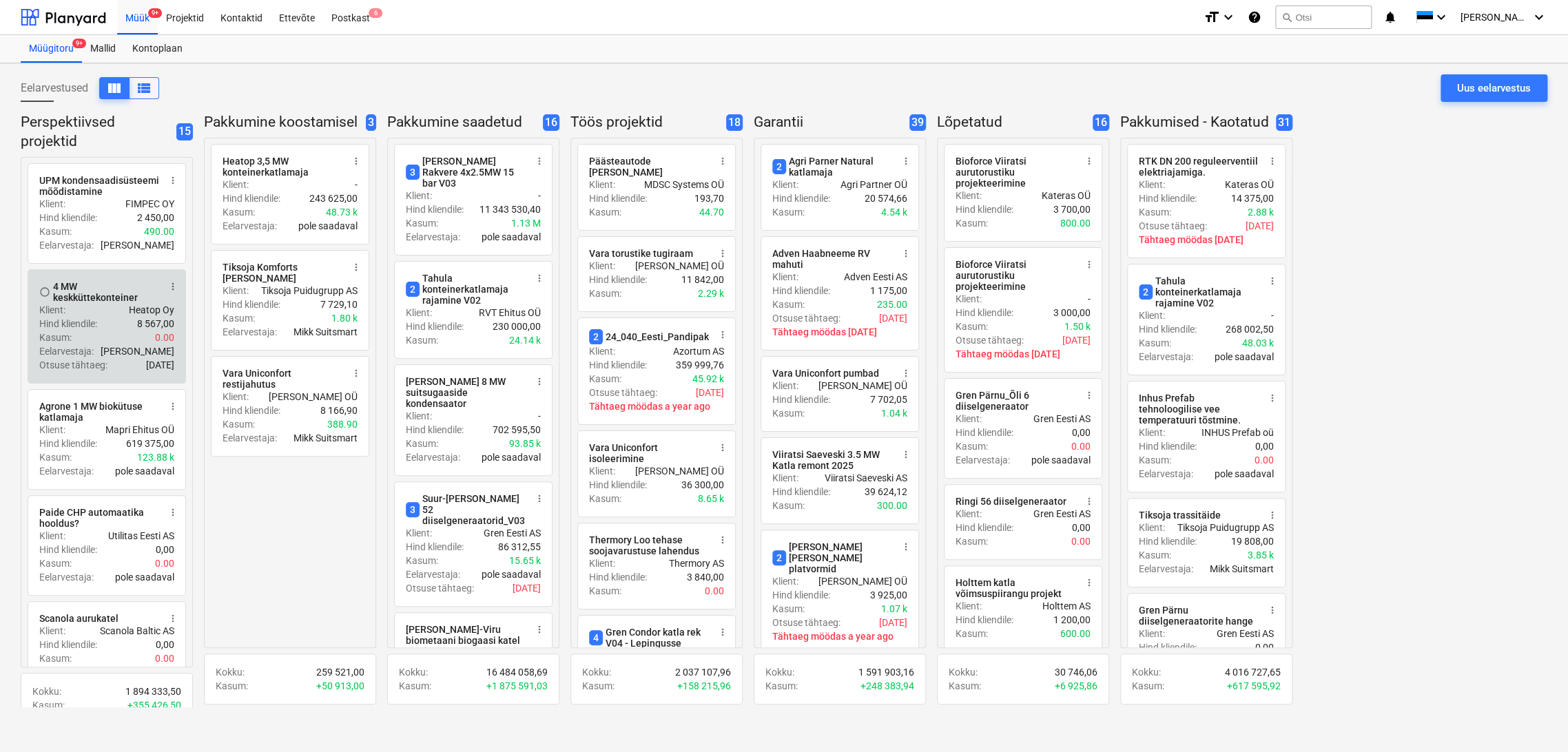
click at [105, 303] on div "4 MW keskküttekonteiner" at bounding box center [106, 292] width 106 height 22
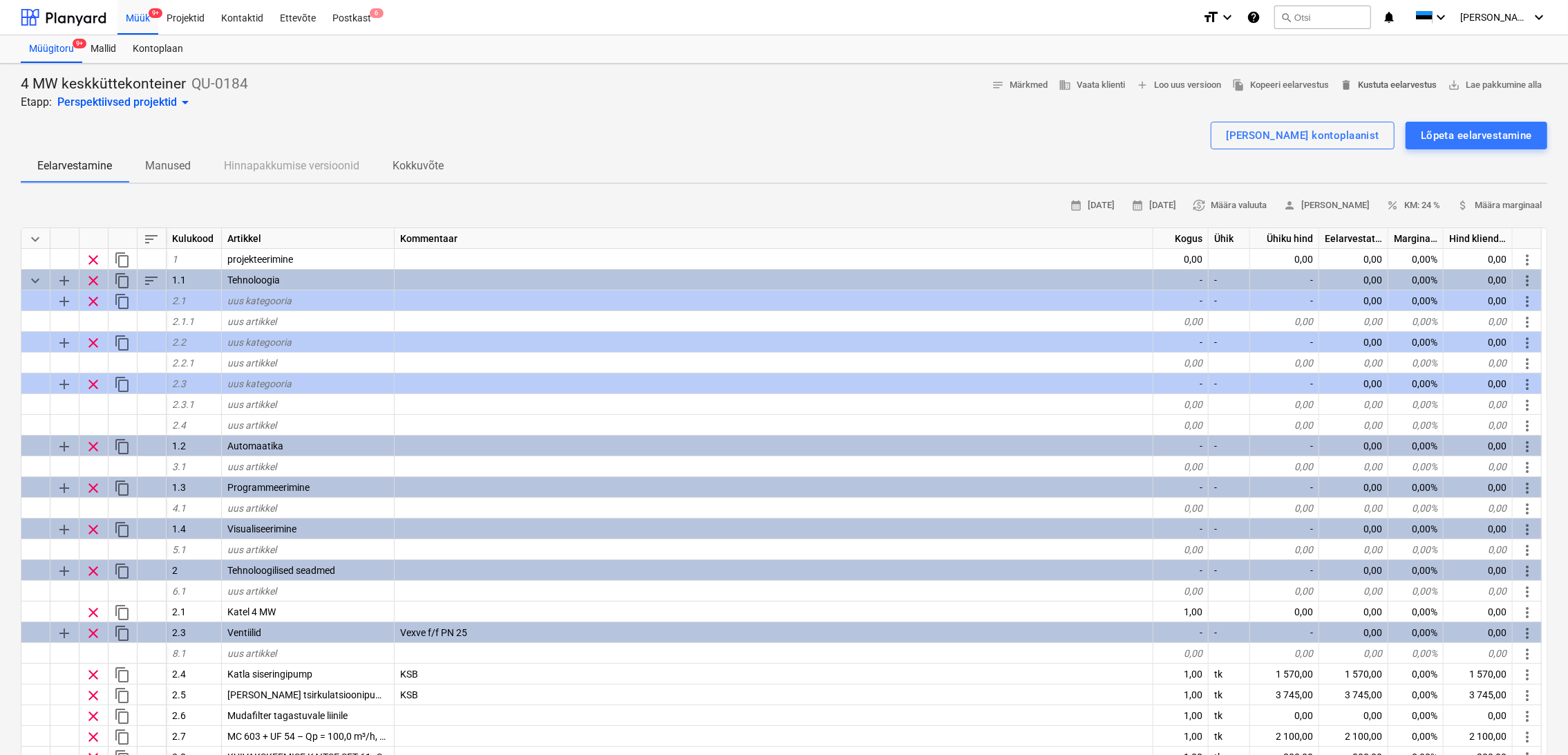
click at [1401, 85] on span "delete Kustuta eelarvestus" at bounding box center [1388, 86] width 97 height 16
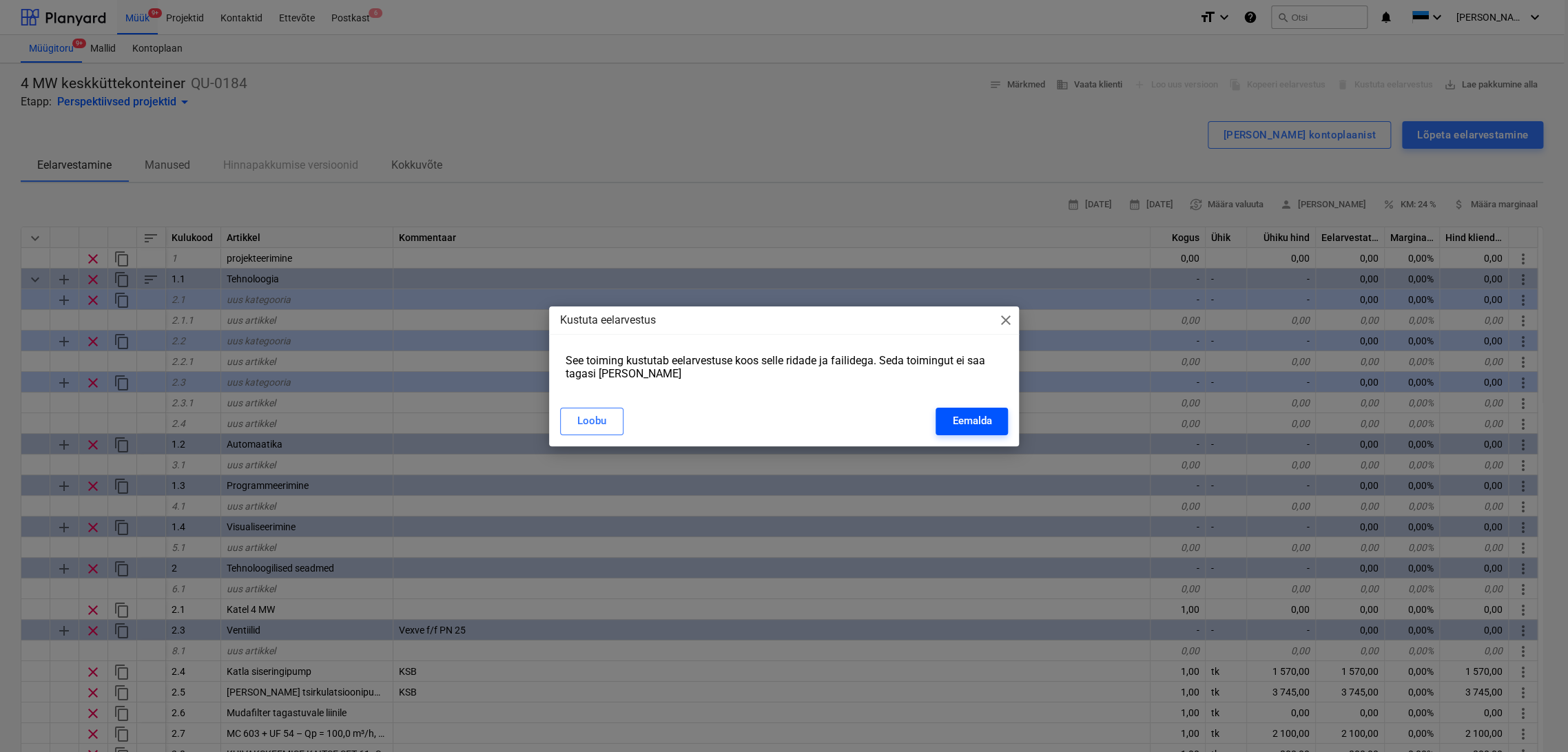
click at [972, 423] on div "Eemalda" at bounding box center [972, 420] width 39 height 18
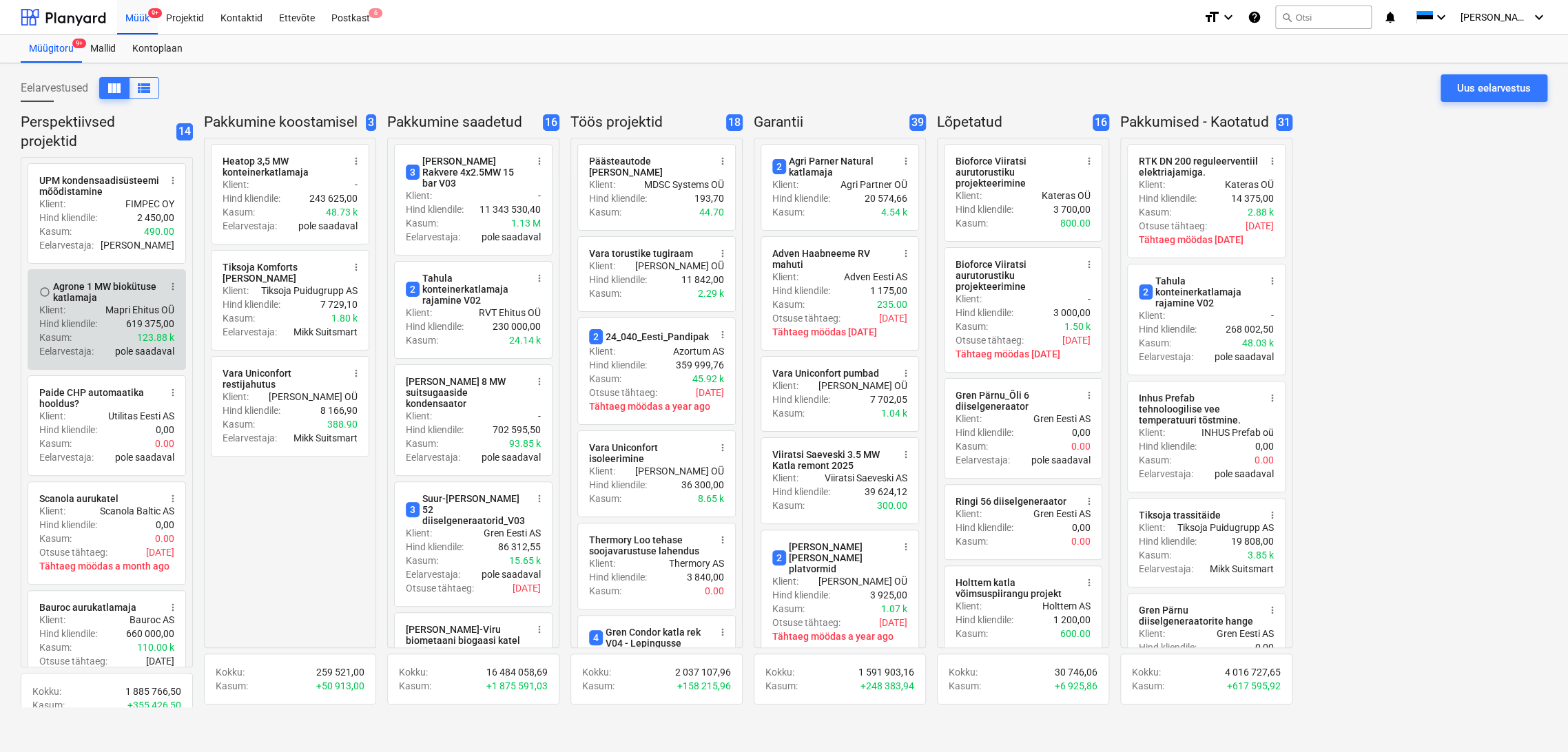
click at [170, 286] on span "more_vert" at bounding box center [173, 286] width 11 height 11
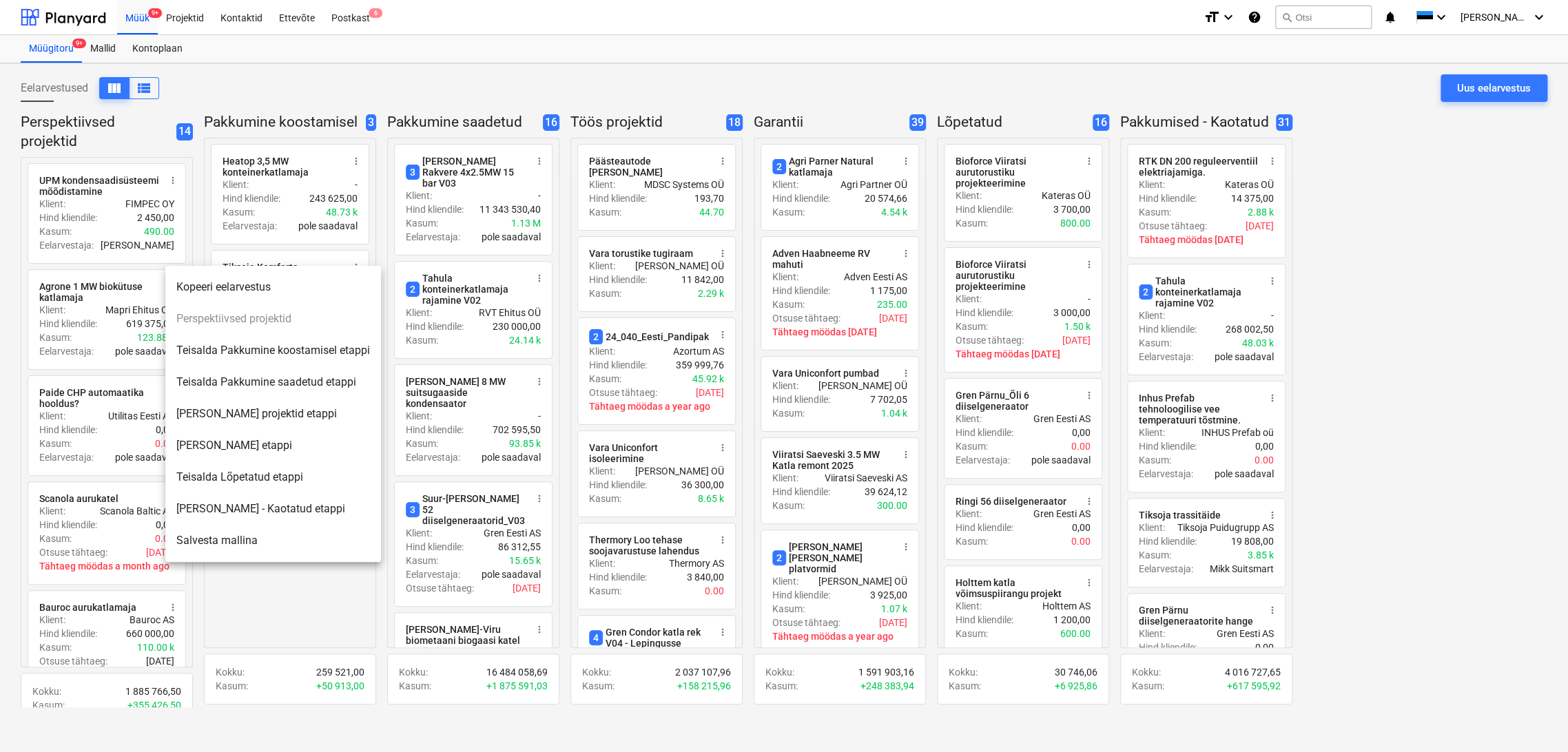
click at [277, 356] on li "Teisalda Pakkumine koostamisel etappi" at bounding box center [273, 350] width 215 height 32
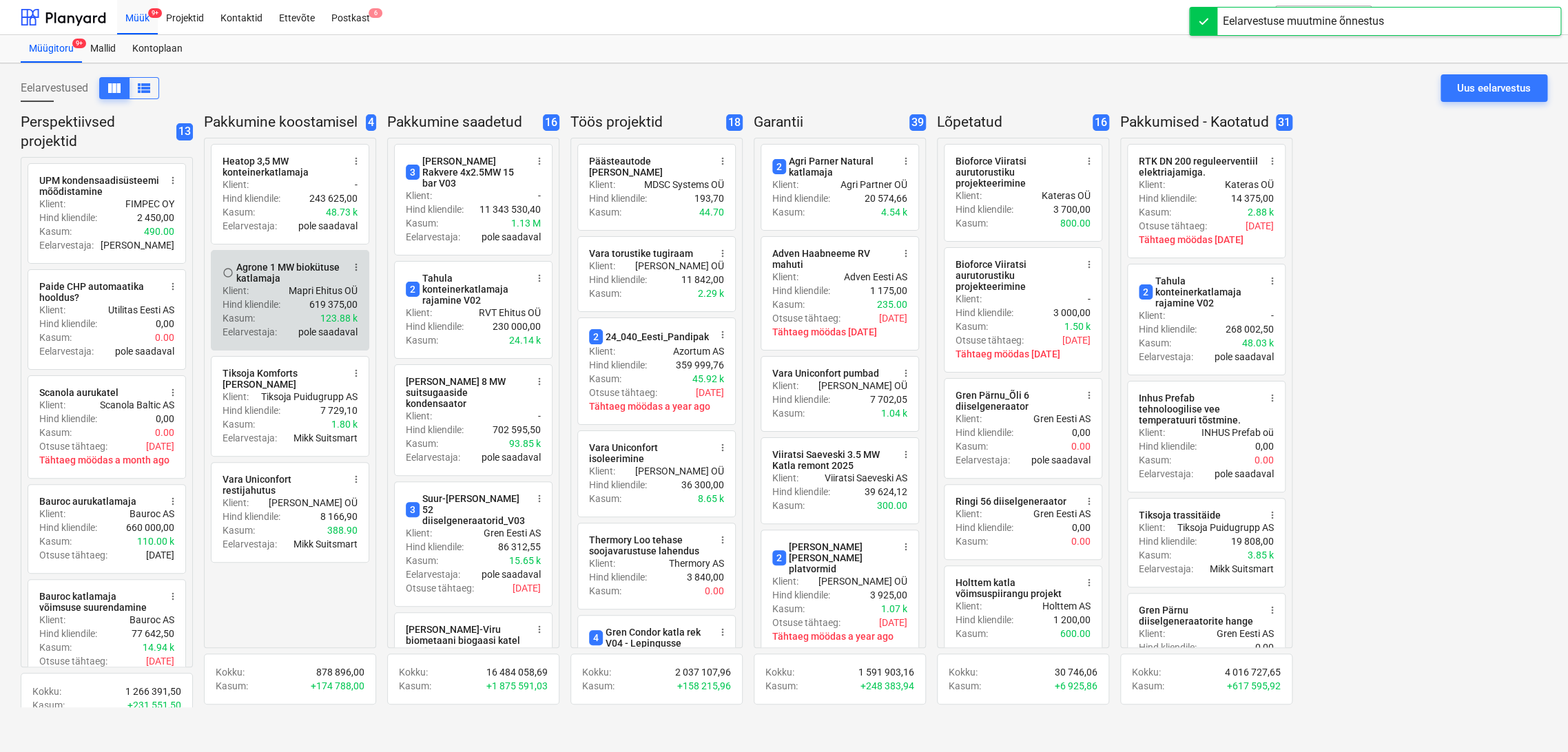
click at [276, 295] on div "Klient : Mapri Ehitus OÜ" at bounding box center [291, 290] width 135 height 14
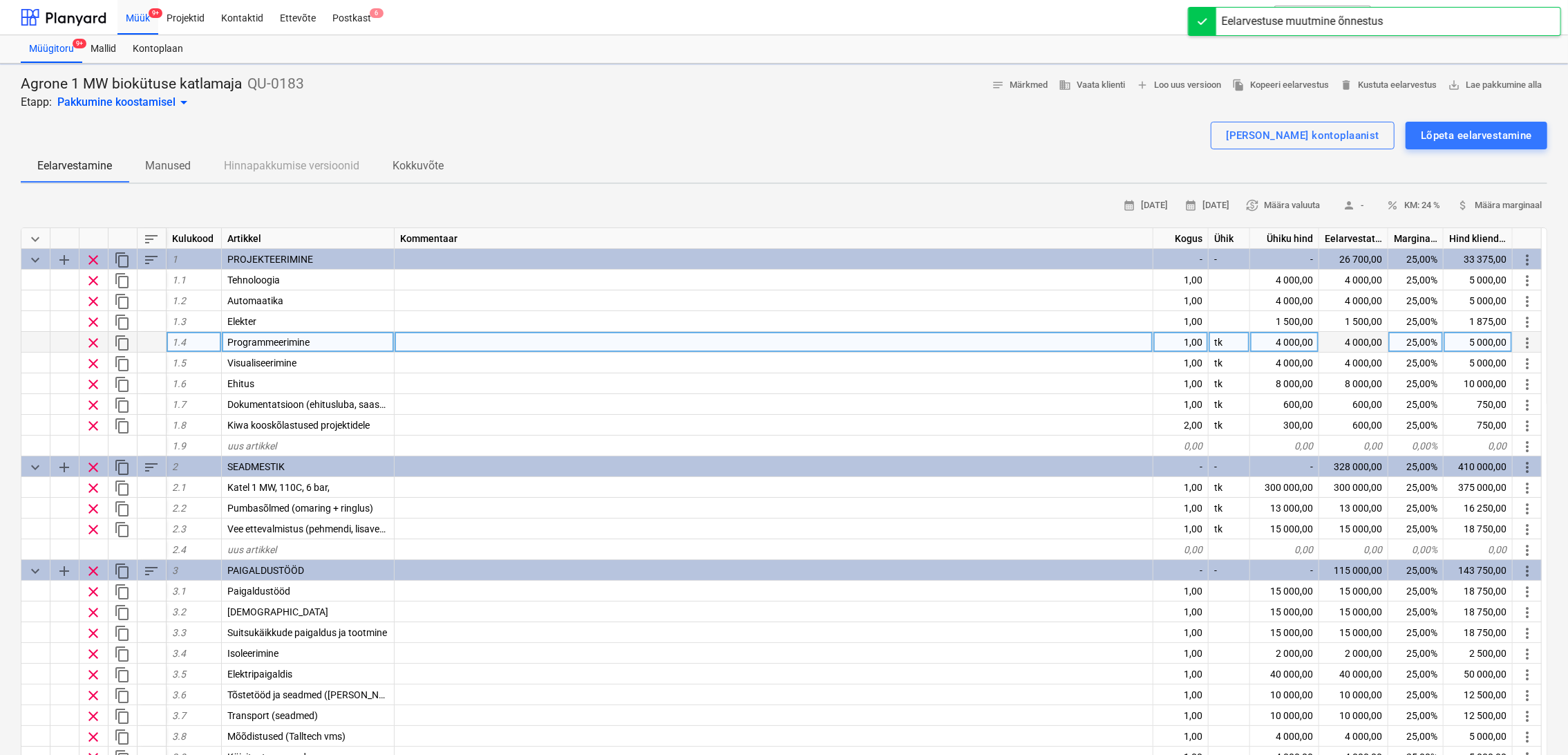
type textarea "x"
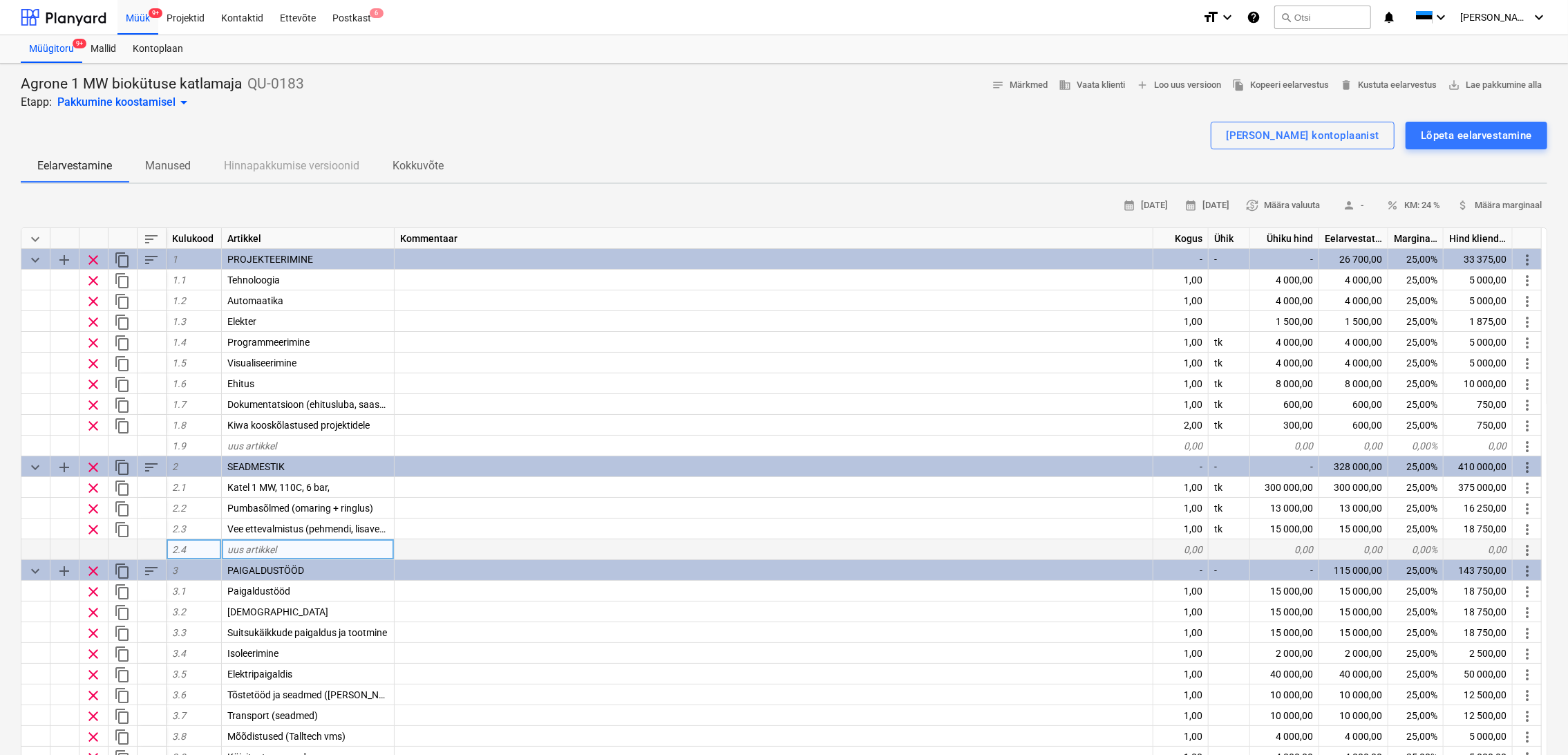
click at [300, 544] on div "uus artikkel" at bounding box center [308, 550] width 173 height 21
type input "Kütuselao seadmestik"
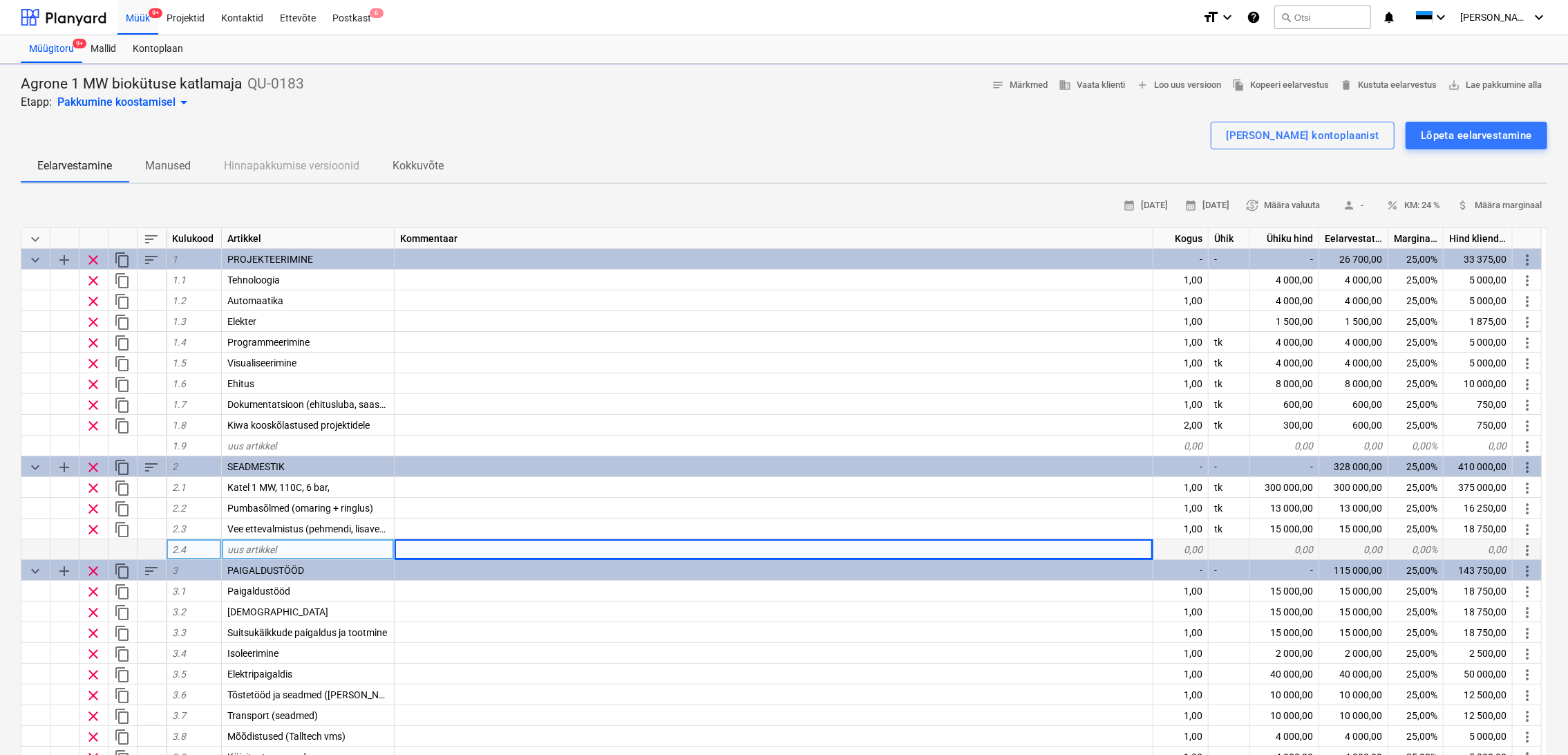
type textarea "x"
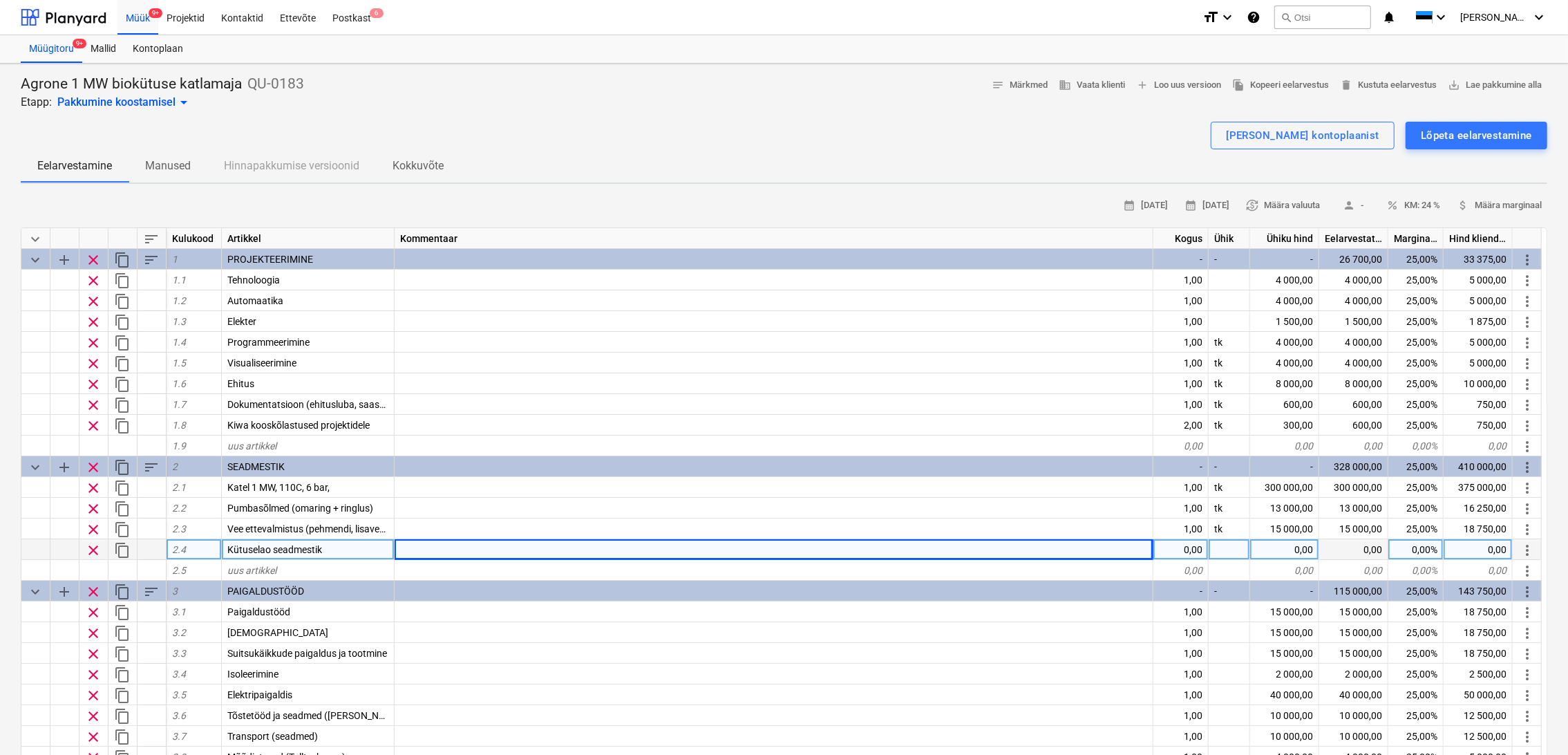
click at [410, 548] on div at bounding box center [774, 550] width 759 height 21
type input "Bioforce [PERSON_NAME]"
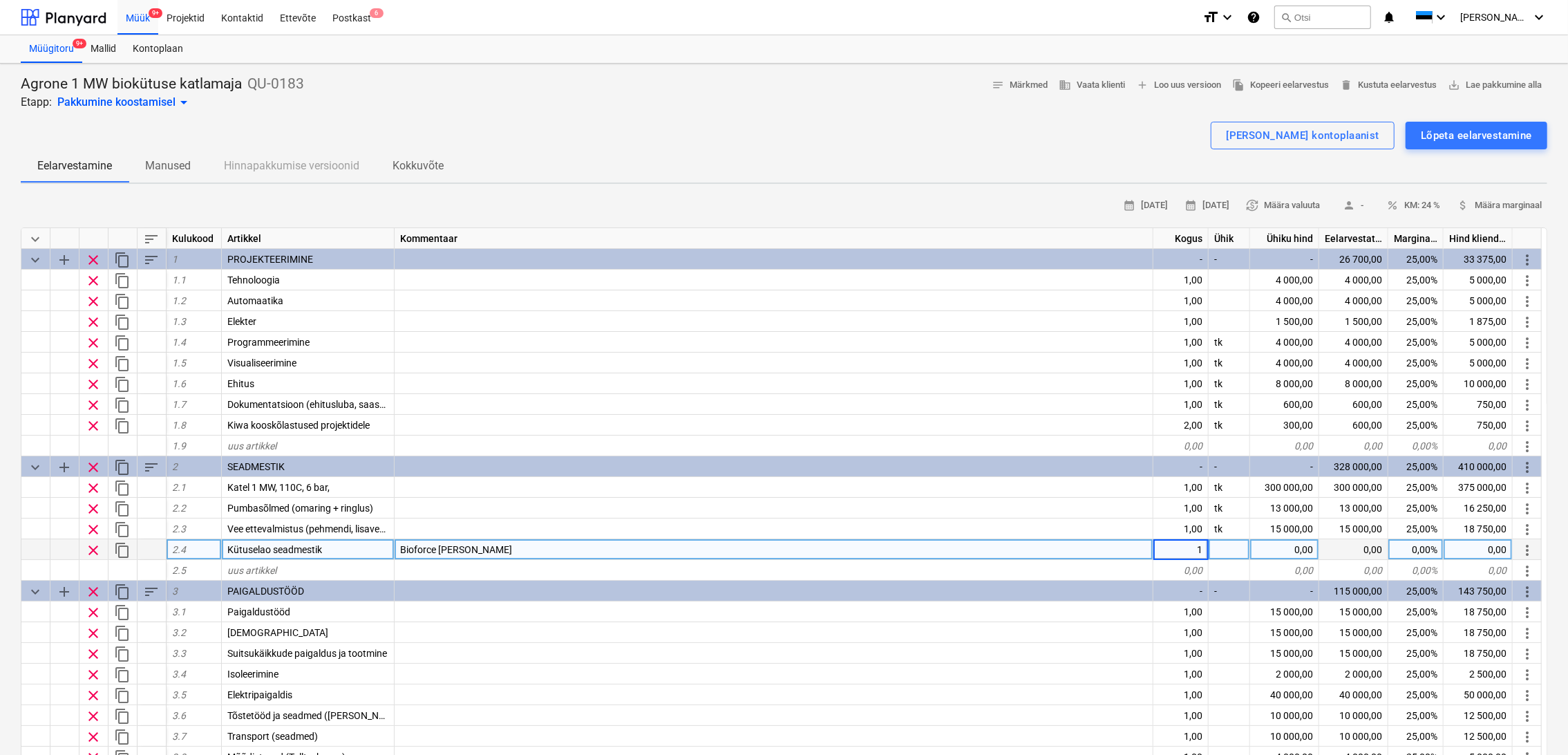
type textarea "x"
type input "tk"
type textarea "x"
type input "35000"
type textarea "x"
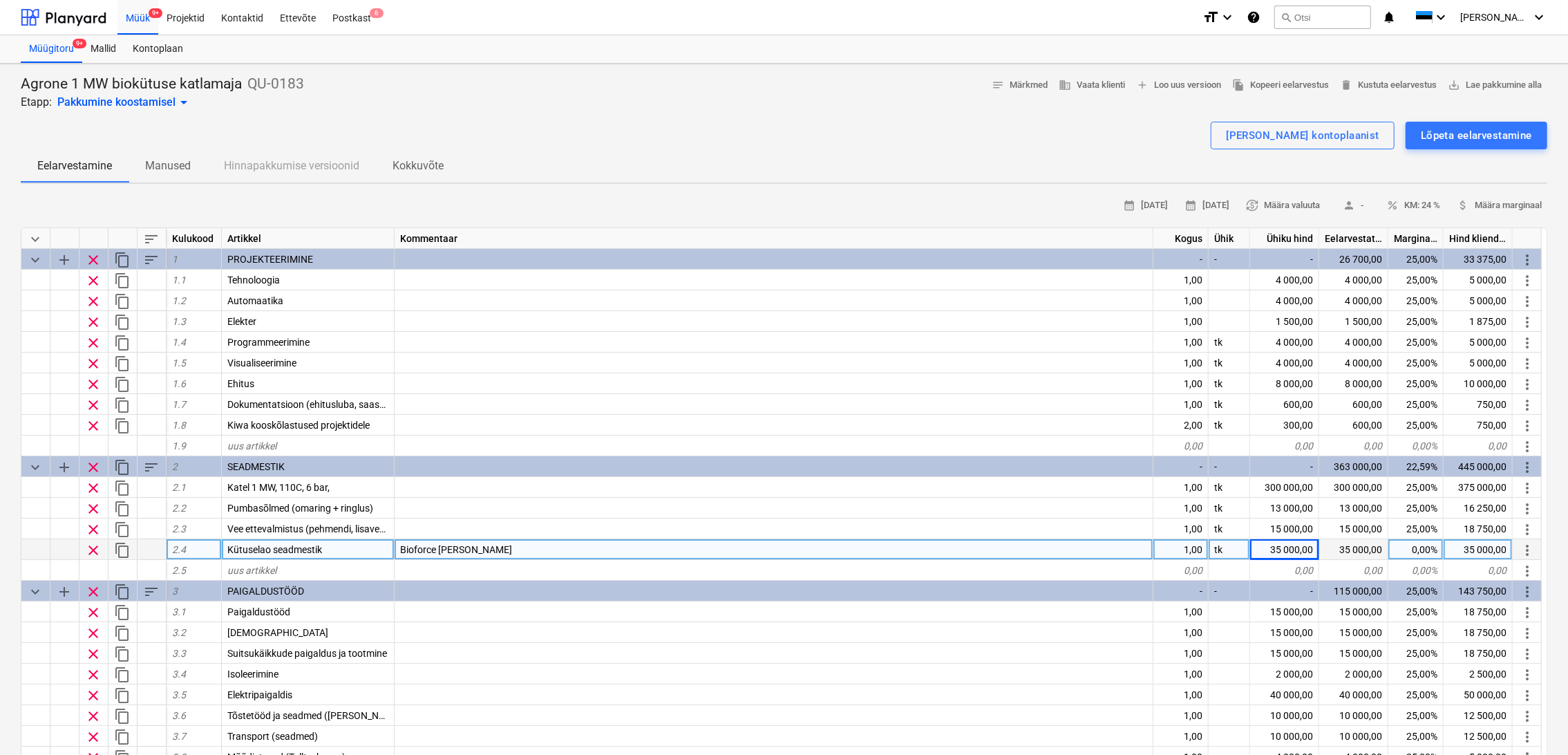
click at [1421, 548] on div "0,00%" at bounding box center [1416, 550] width 55 height 21
type input "25"
type textarea "x"
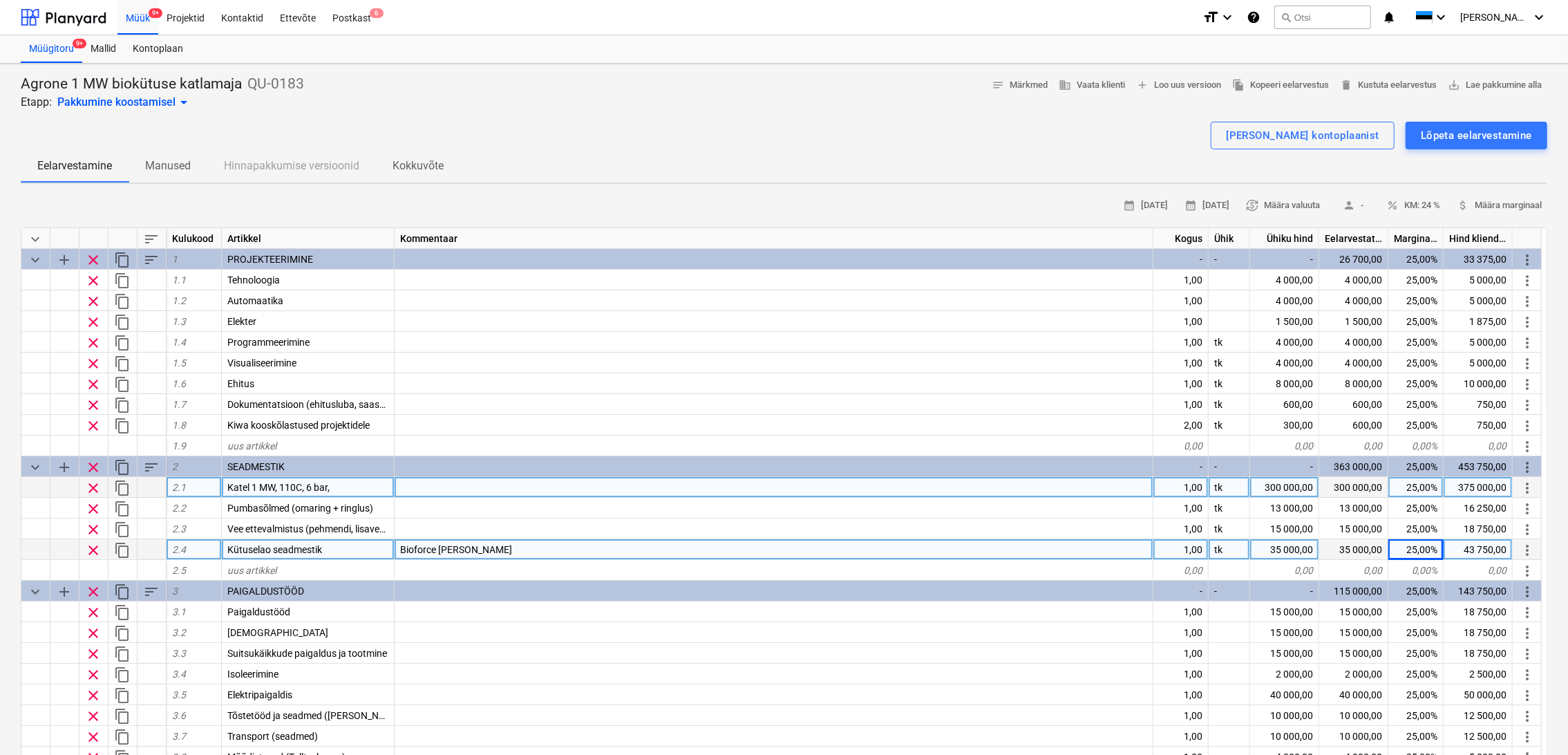
click at [1283, 486] on div "300 000,00" at bounding box center [1285, 487] width 69 height 21
type input "195000"
type textarea "x"
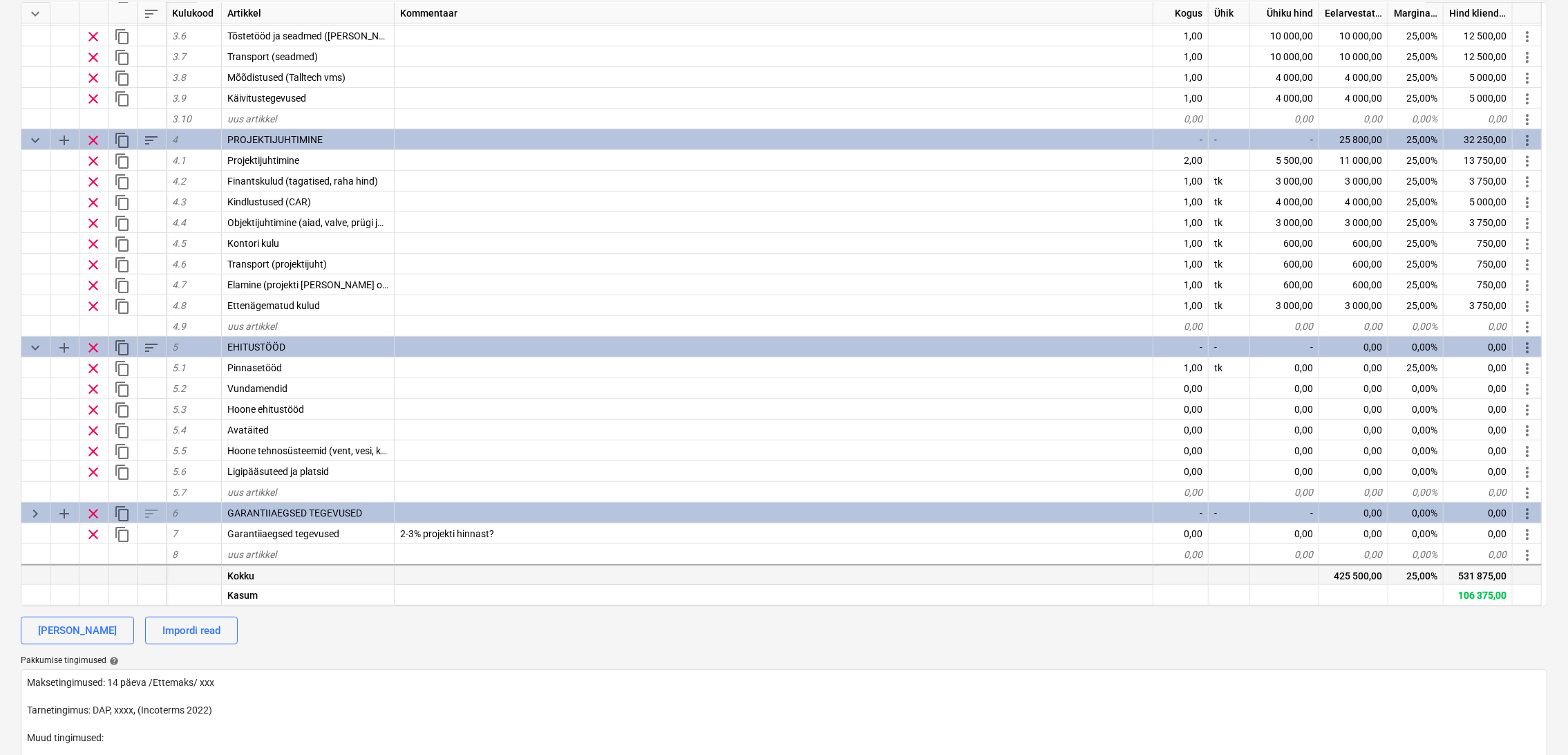
scroll to position [154, 0]
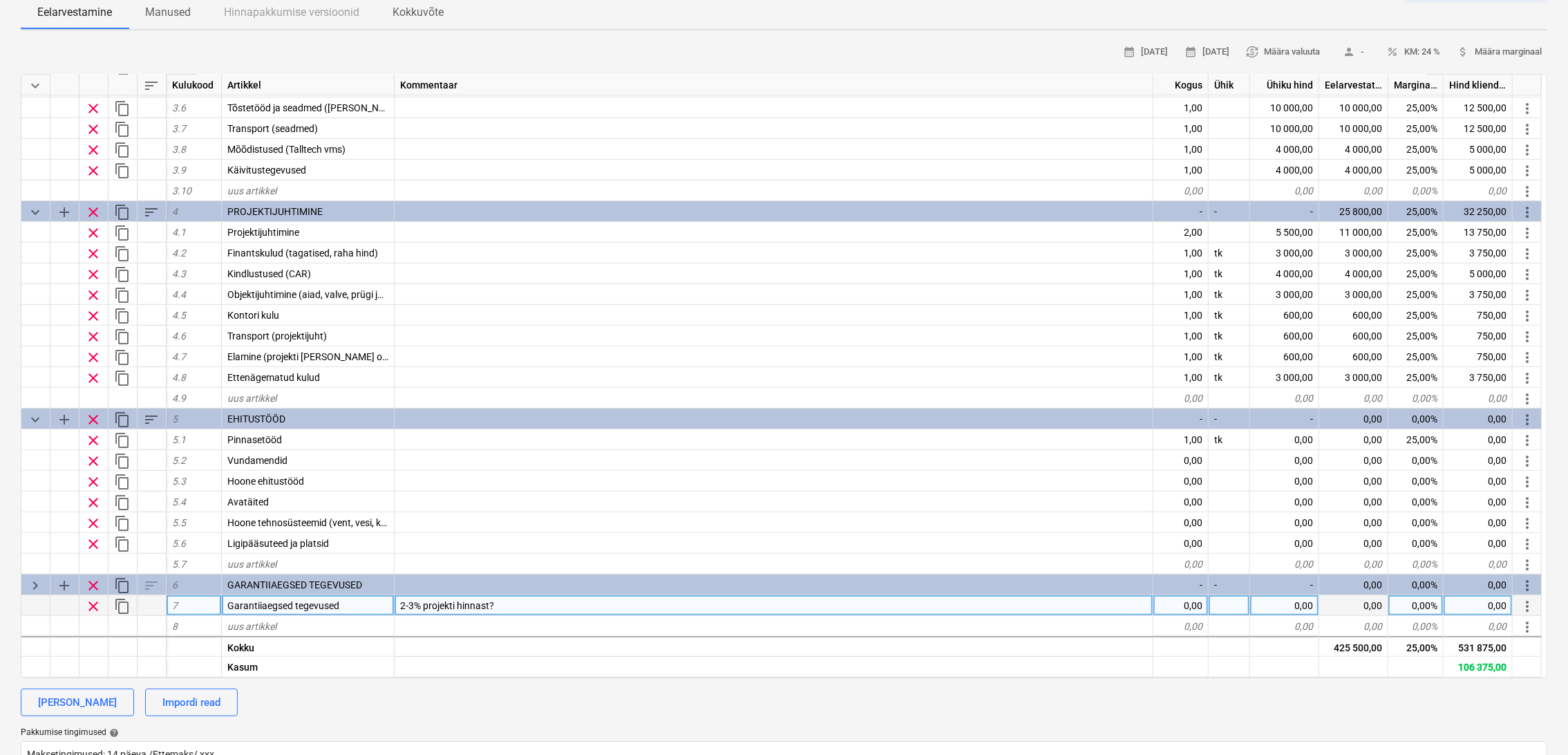
click at [1184, 602] on div "0,00" at bounding box center [1181, 605] width 55 height 21
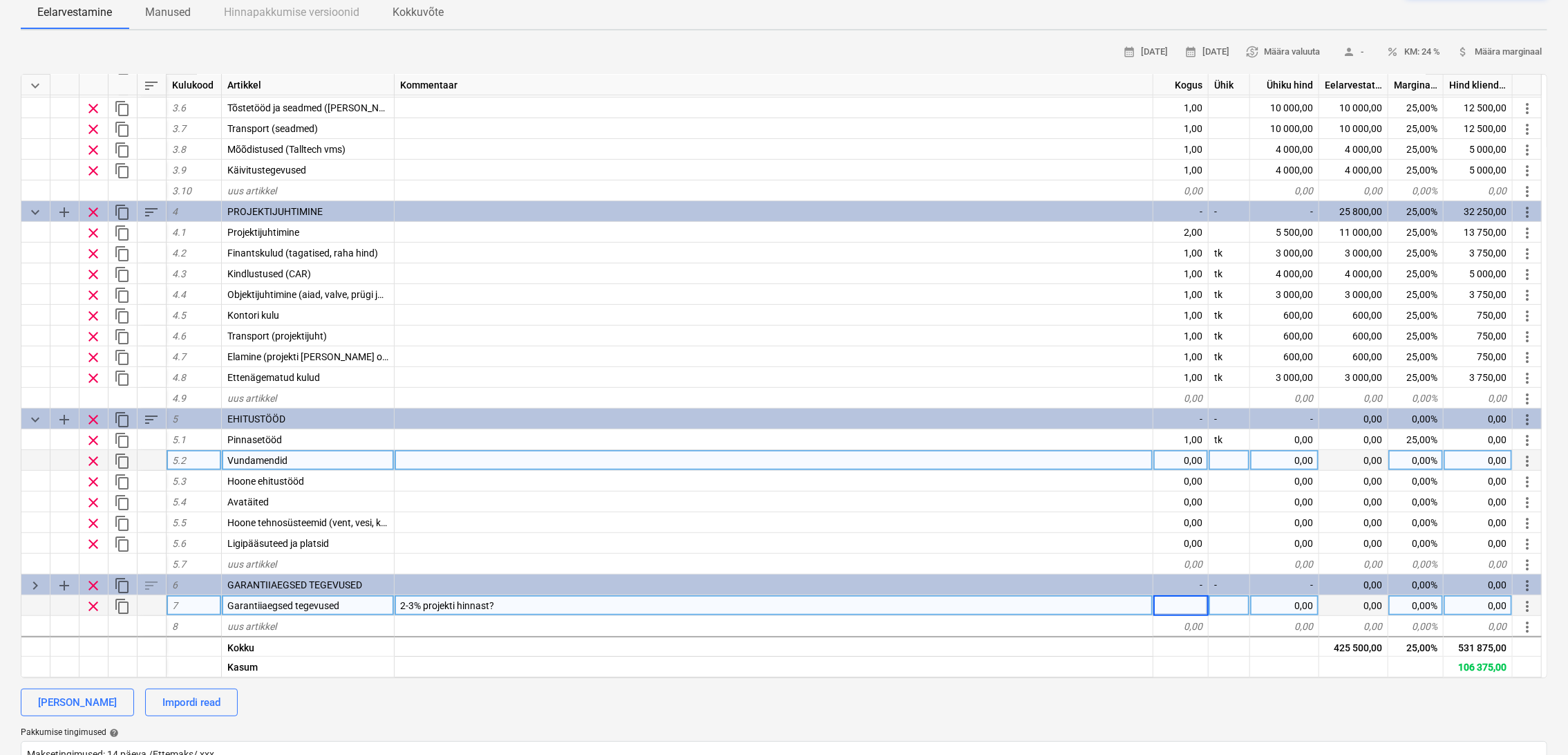
click at [1193, 456] on div "0,00" at bounding box center [1181, 461] width 55 height 21
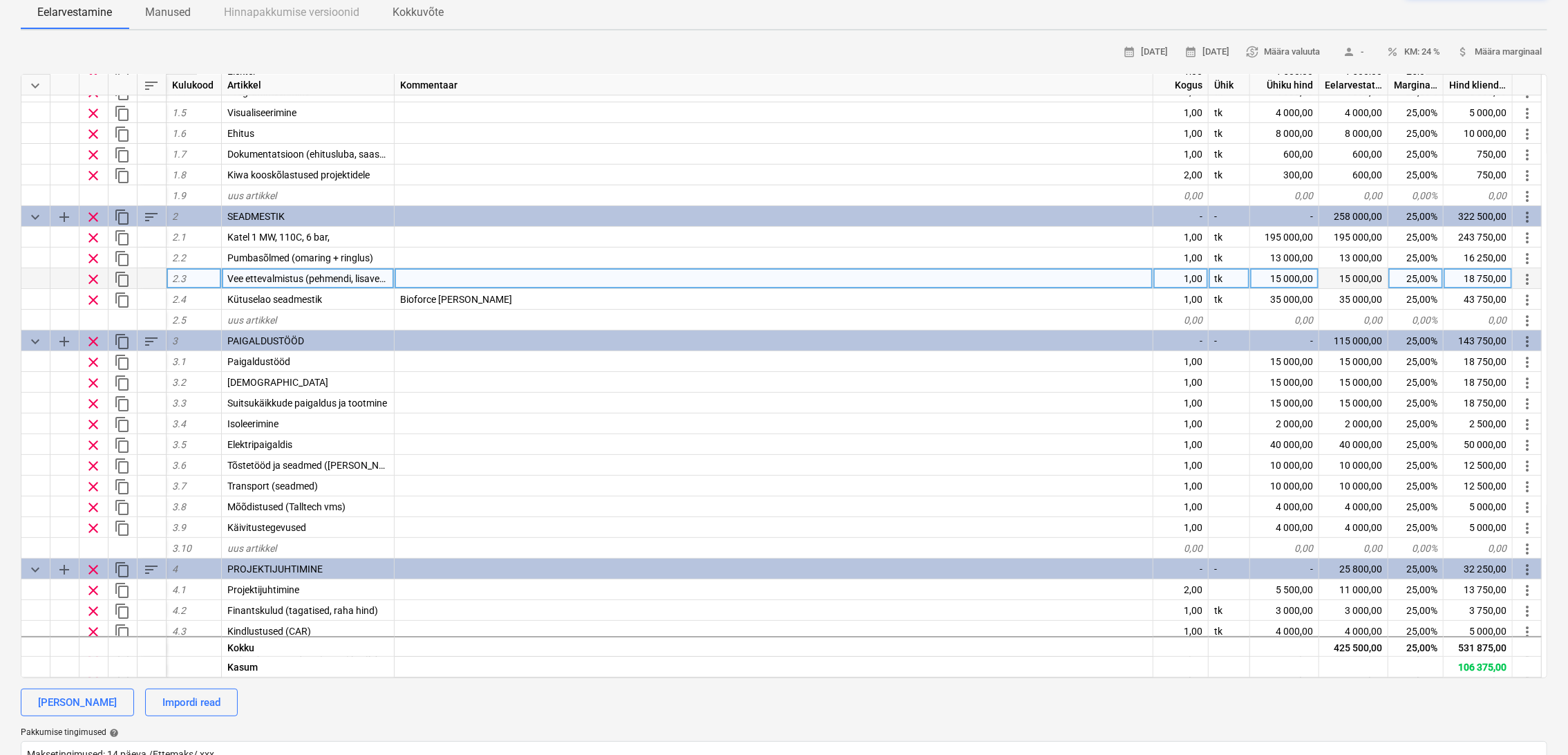
scroll to position [71, 0]
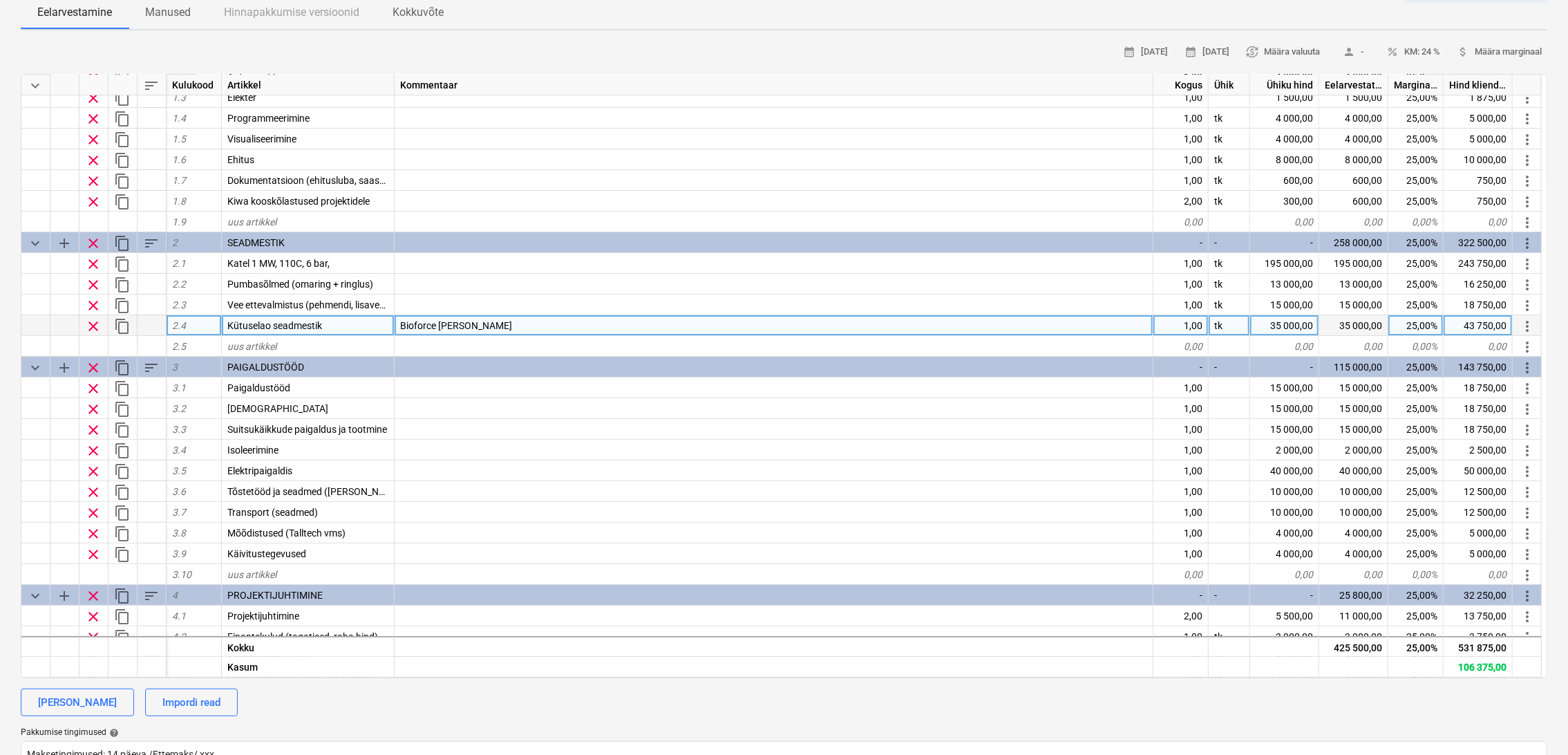
click at [300, 334] on div "keyboard_arrow_down sort Kulukood Artikkel Kommentaar Kogus Ühik Ühiku hind Eel…" at bounding box center [784, 376] width 1527 height 604
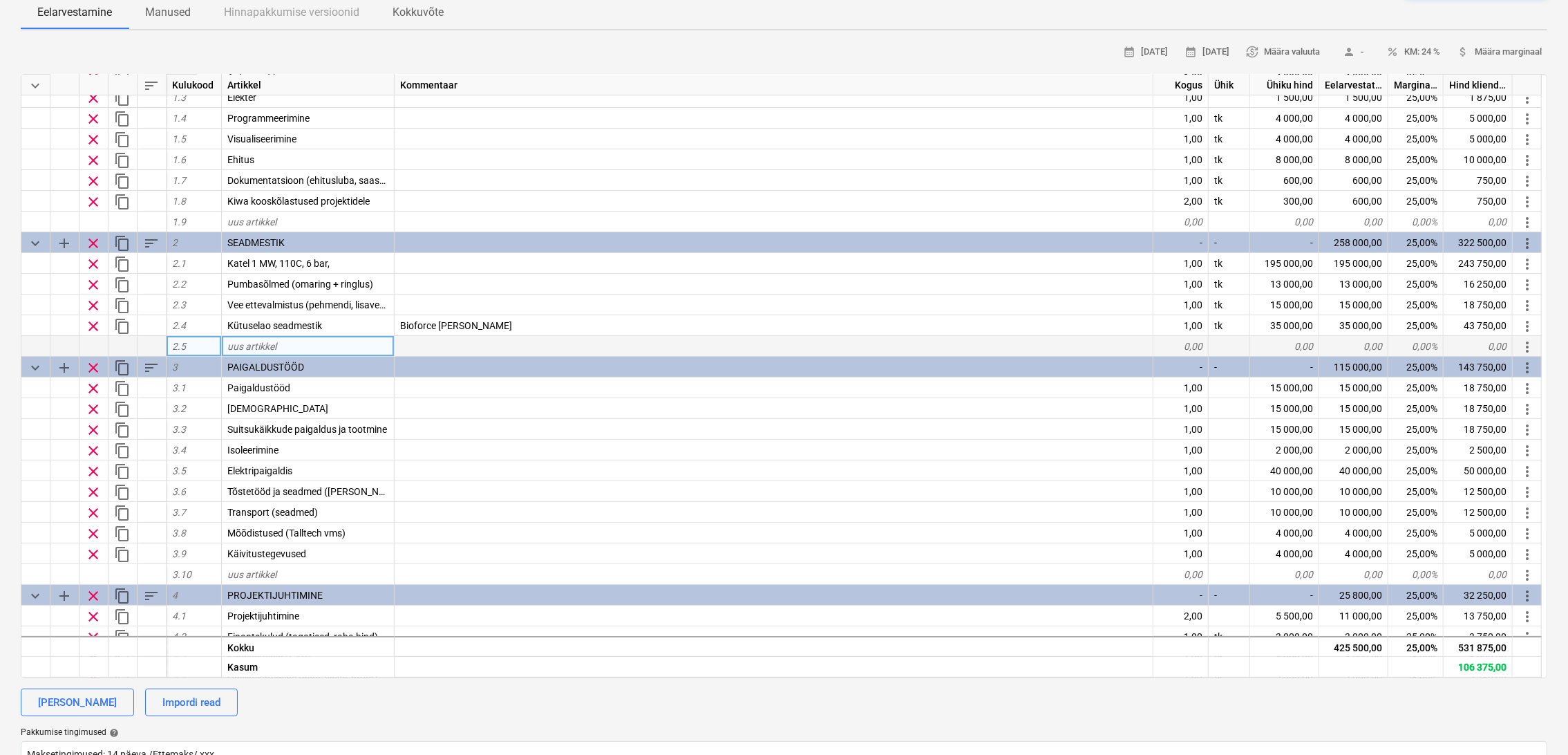
click at [300, 344] on div "uus artikkel" at bounding box center [308, 346] width 173 height 21
type input "Gaasikatel"
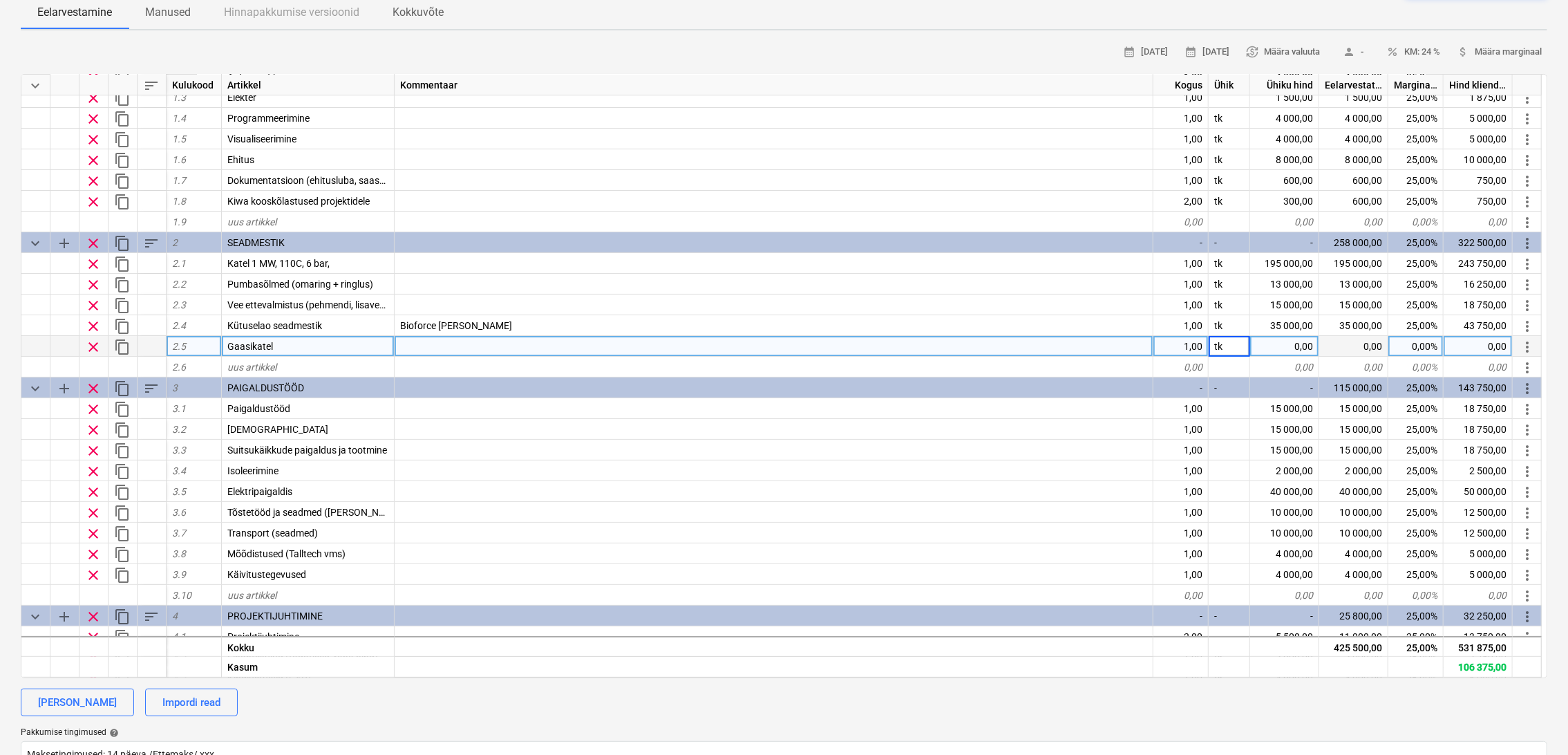
type textarea "x"
type input "40000"
type textarea "x"
click at [425, 349] on div at bounding box center [774, 346] width 759 height 21
type input "4"
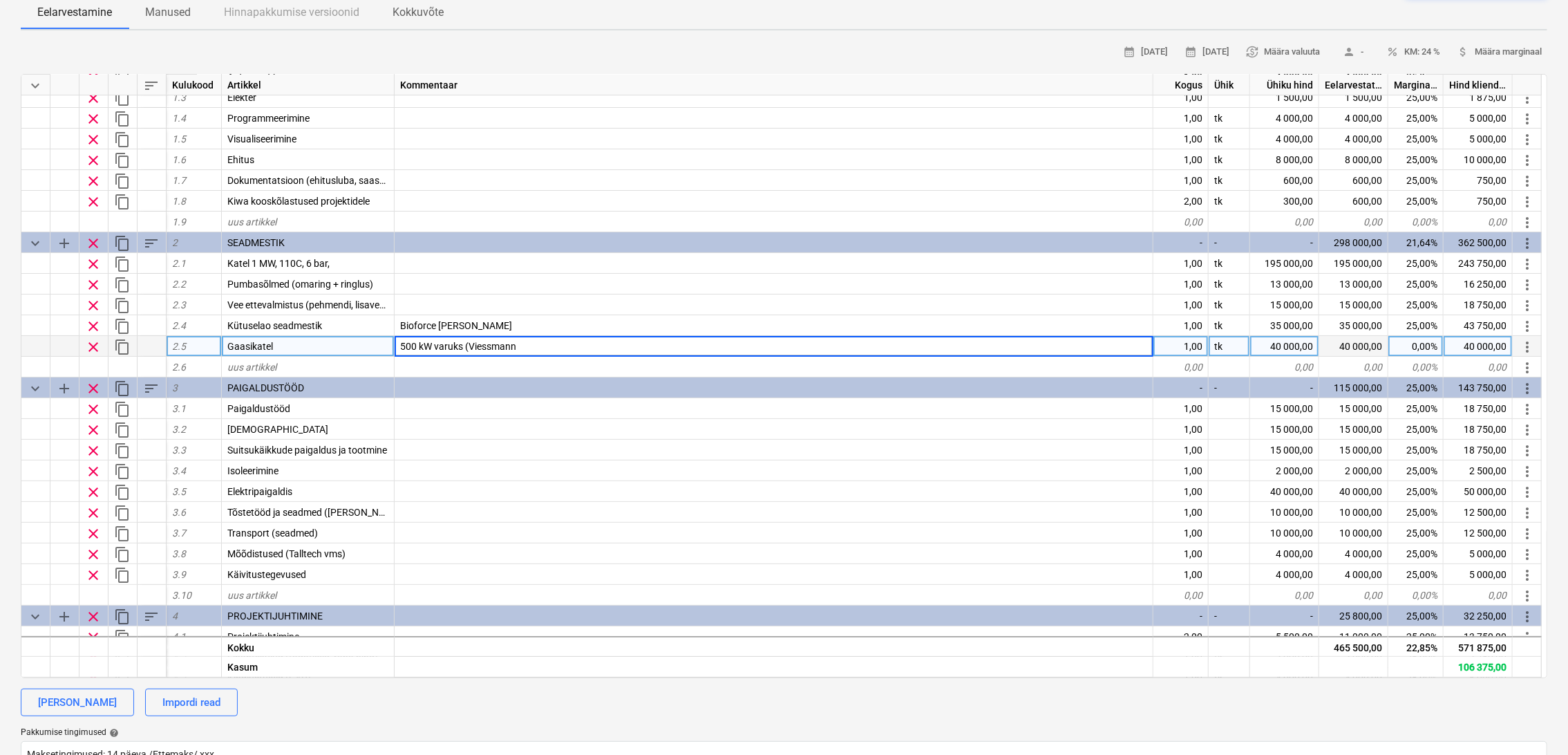
type input "500 kW varuks (Viessmann)"
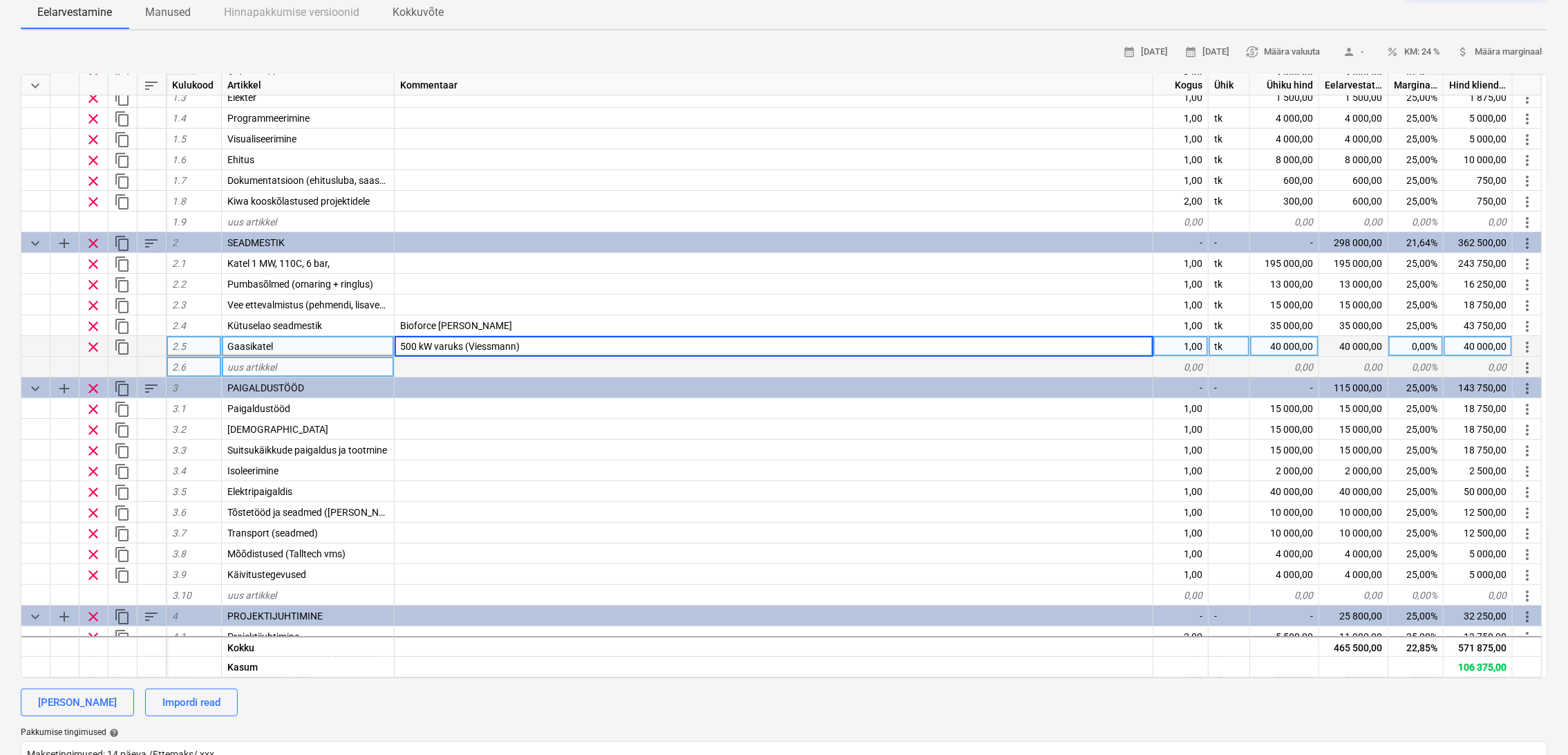
click at [434, 365] on div at bounding box center [774, 367] width 759 height 21
type textarea "x"
